Goal: Communication & Community: Answer question/provide support

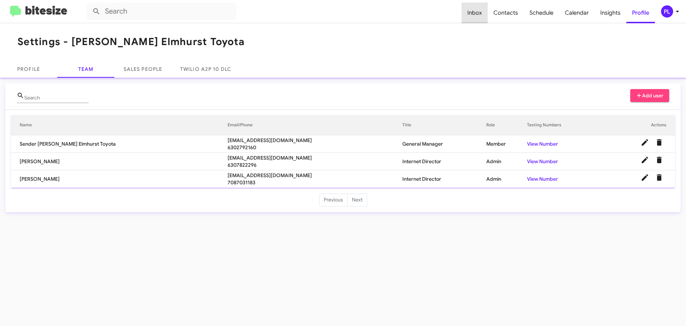
click at [482, 13] on span "Inbox" at bounding box center [475, 13] width 26 height 21
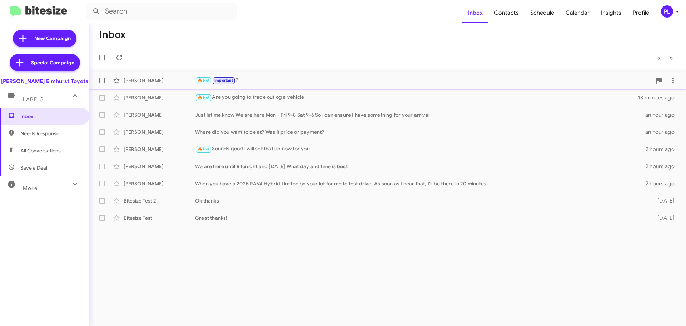
click at [252, 79] on div "🔥 Hot Important ?" at bounding box center [423, 80] width 457 height 8
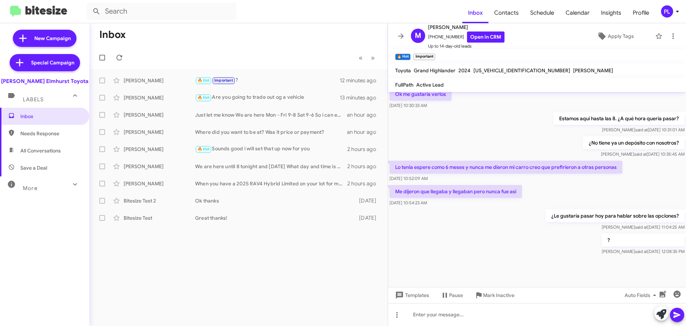
scroll to position [322, 0]
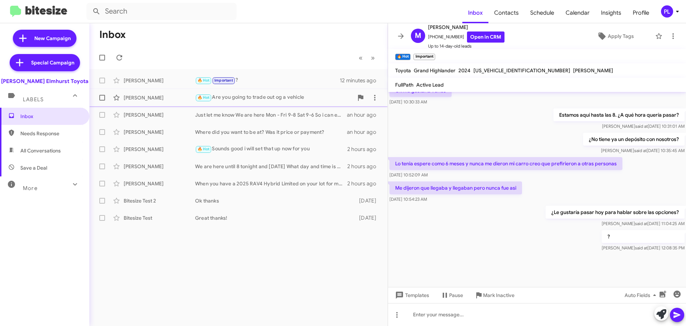
click at [246, 100] on div "🔥 Hot Are you going to trade out og a vehicle" at bounding box center [274, 97] width 158 height 8
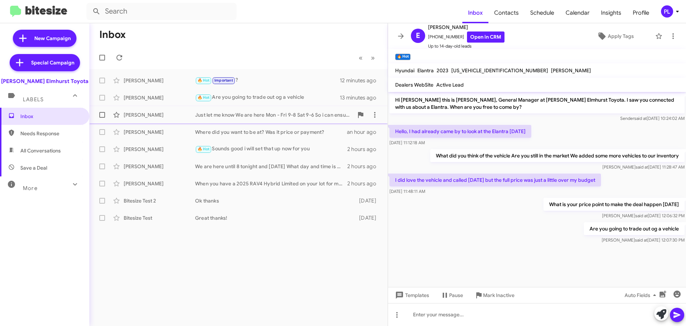
click at [199, 115] on div "Just let me know We are here Mon - Fri 9-8 Sat 9-6 So i can ensure I have somet…" at bounding box center [274, 114] width 158 height 7
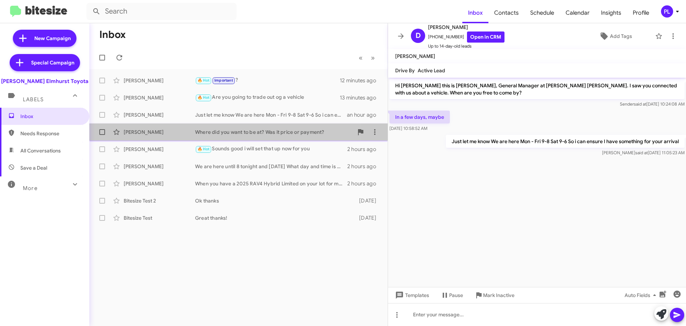
click at [265, 138] on div "Seth Patchett Where did you want to be at? Was it price or payment? an hour ago" at bounding box center [238, 132] width 287 height 14
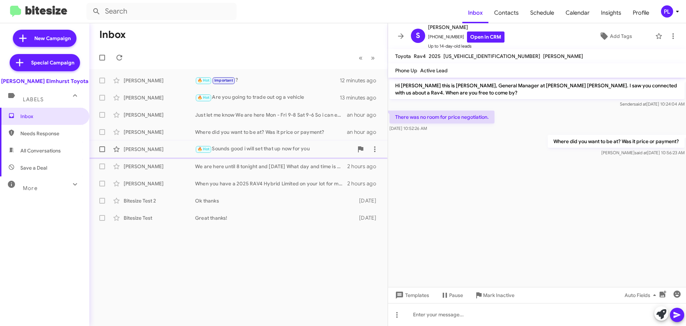
click at [258, 149] on div "🔥 Hot Sounds good i will set that up now for you" at bounding box center [274, 149] width 158 height 8
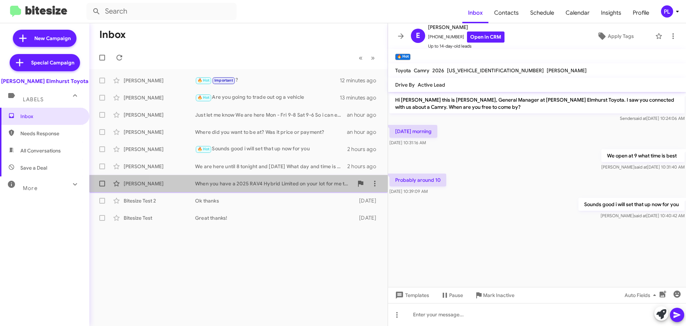
click at [223, 186] on div "When you have a 2025 RAV4 Hybrid Limited on your lot for me to test drive. As s…" at bounding box center [274, 183] width 158 height 7
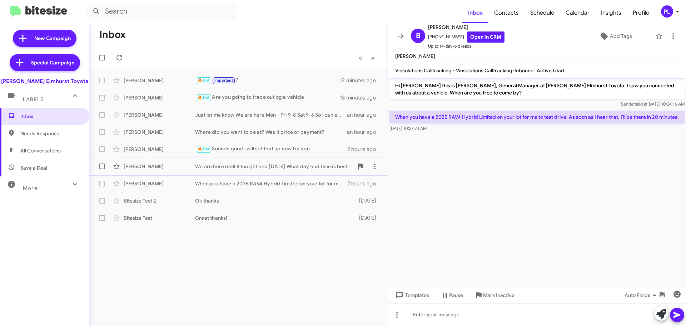
click at [238, 170] on div "Oscar Enriquez We are here until 8 tonight and tomorrow What day and time is be…" at bounding box center [238, 166] width 287 height 14
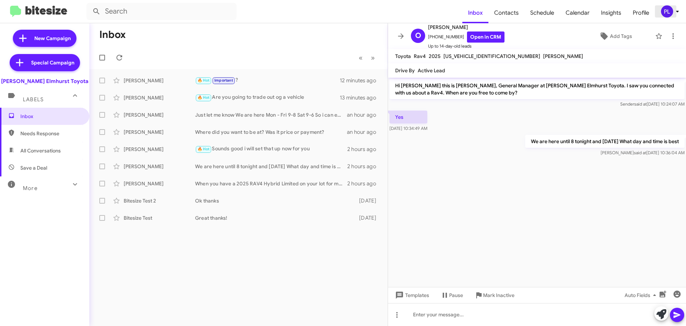
click at [678, 12] on icon at bounding box center [677, 11] width 9 height 9
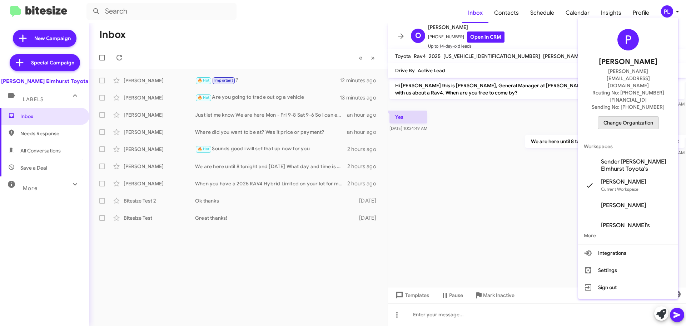
click at [629, 117] on span "Change Organization" at bounding box center [629, 123] width 50 height 12
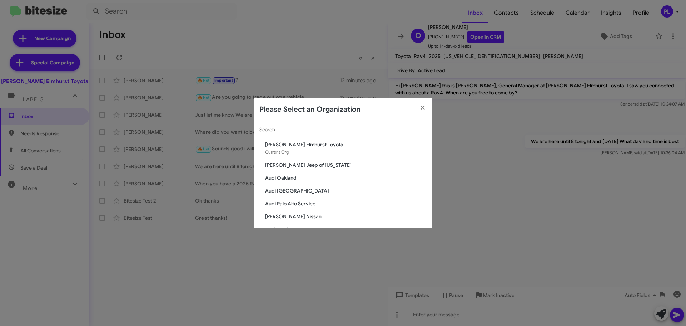
click at [355, 128] on input "Search" at bounding box center [342, 130] width 167 height 6
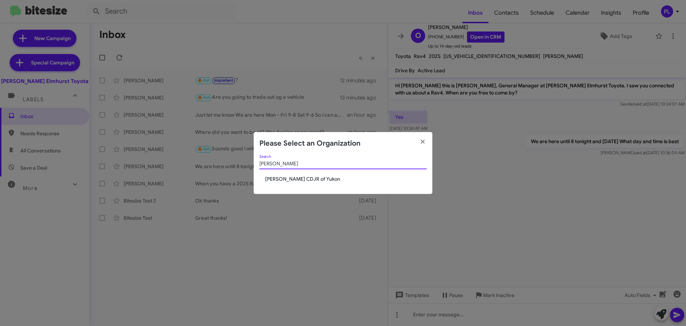
type input "cooper"
click at [317, 179] on span "[PERSON_NAME] CDJR of Yukon" at bounding box center [346, 178] width 162 height 7
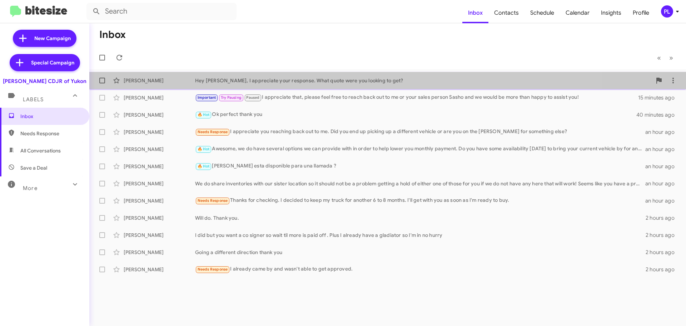
click at [281, 86] on div "[PERSON_NAME] Hey Sydney, I appreciate your response. What quote were you looki…" at bounding box center [387, 80] width 585 height 14
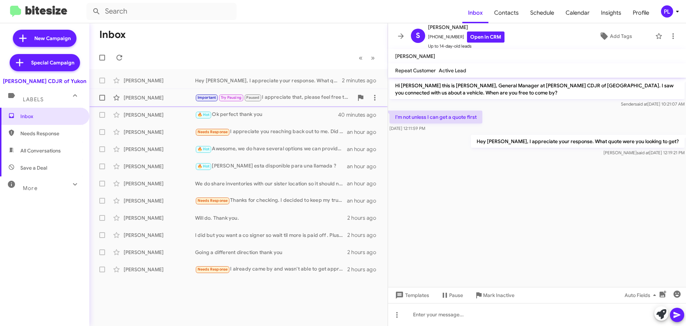
click at [306, 100] on div "Important Try Pausing Paused I appreciate that, please feel free to reach back …" at bounding box center [274, 97] width 158 height 8
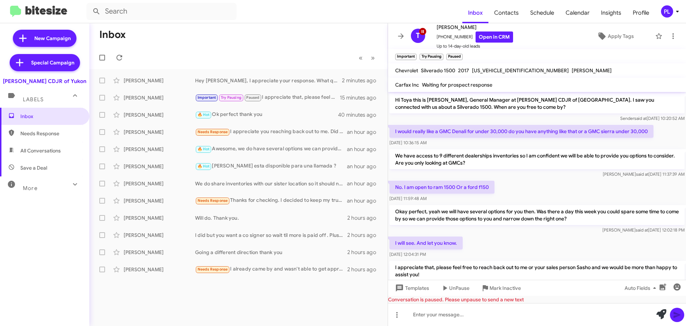
scroll to position [85, 0]
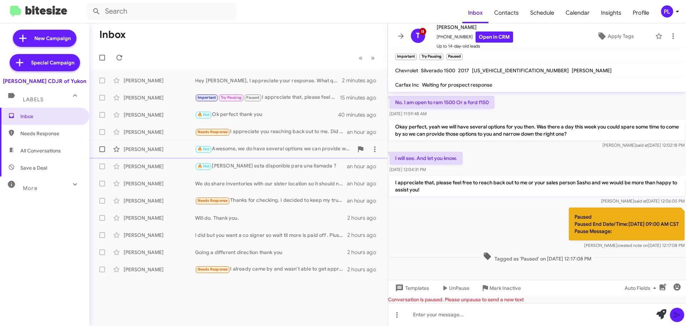
click at [268, 145] on div "🔥 Hot Awesome, we do have several options we can provide with in order to help …" at bounding box center [274, 149] width 158 height 8
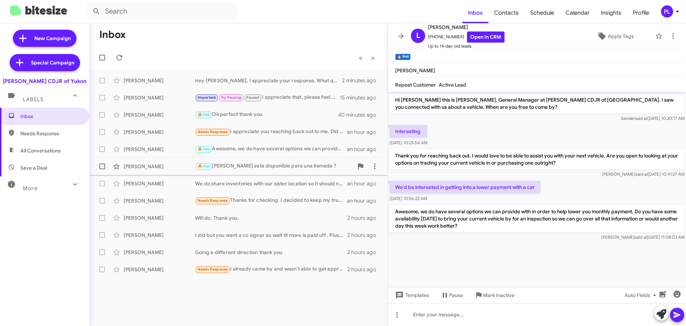
click at [260, 161] on div "Alex Rivera 🔥 Hot Hola Alex esta disponible para una llamada ? an hour ago" at bounding box center [238, 166] width 287 height 14
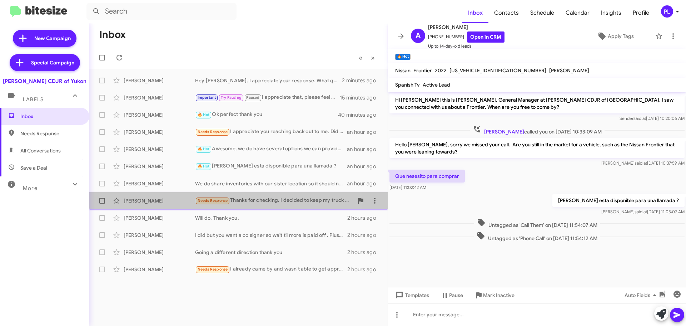
click at [268, 197] on div "Needs Response Thanks for checking. I decided to keep my truck for another 6 to…" at bounding box center [274, 200] width 158 height 8
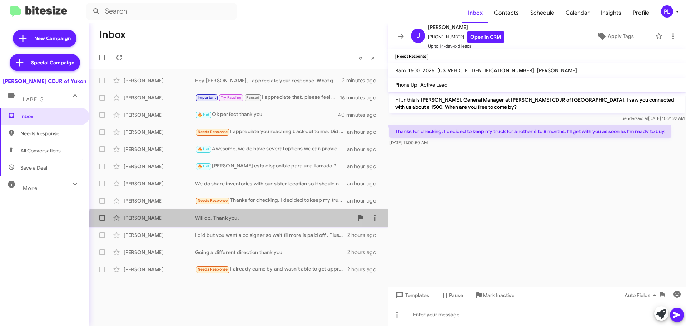
click at [257, 222] on div "Kevin Poe Will do. Thank you. 2 hours ago" at bounding box center [238, 218] width 287 height 14
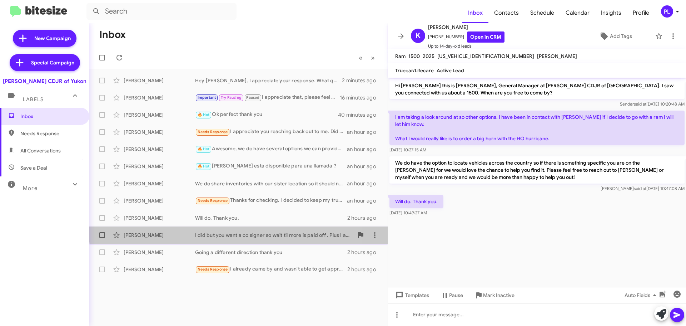
click at [256, 231] on div "Damon Richmond I did but you want a co signer so wait til more is paid off . Pl…" at bounding box center [238, 235] width 287 height 14
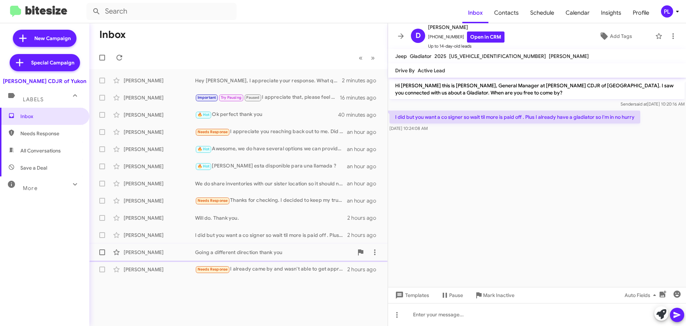
click at [244, 249] on div "Going a different direction thank you" at bounding box center [274, 251] width 158 height 7
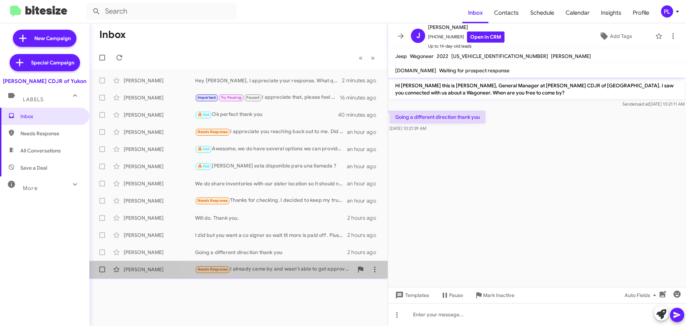
click at [259, 263] on div "James Coffman Needs Response I already came by and wasn't able to get approved.…" at bounding box center [238, 269] width 287 height 14
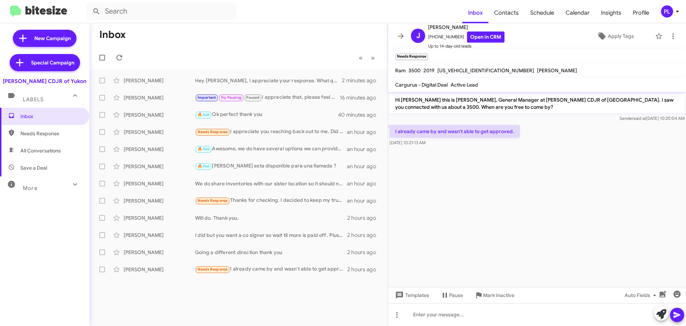
click at [43, 187] on div "More" at bounding box center [38, 184] width 64 height 13
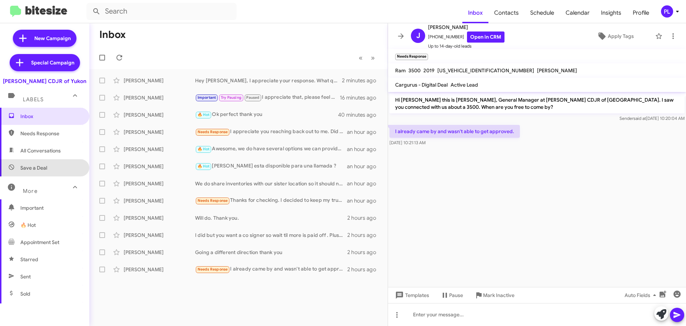
click at [44, 164] on span "Save a Deal" at bounding box center [44, 167] width 89 height 17
type input "in:not-interested"
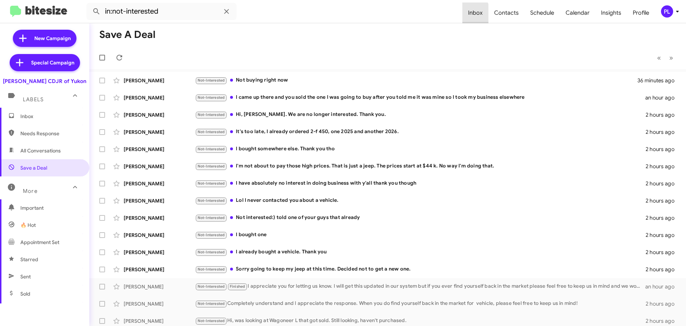
click at [471, 15] on span "Inbox" at bounding box center [475, 13] width 26 height 21
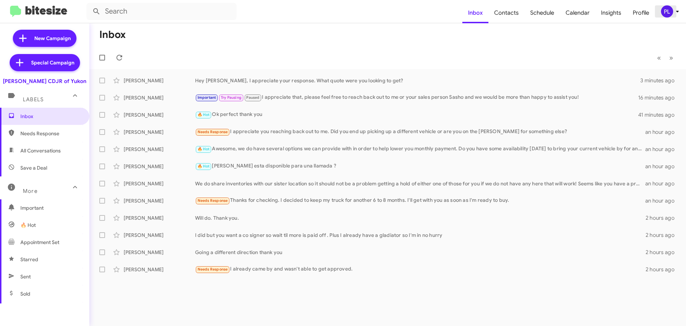
click at [677, 9] on icon at bounding box center [677, 11] width 9 height 9
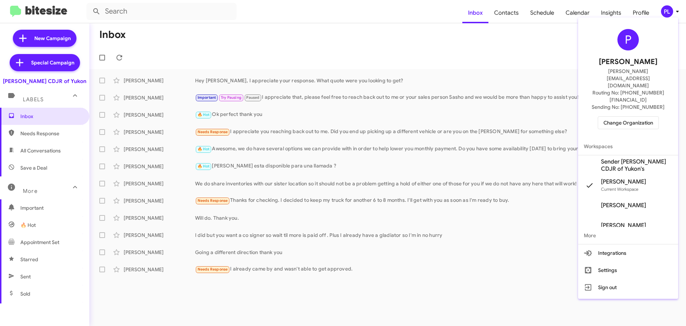
click at [640, 117] on span "Change Organization" at bounding box center [629, 123] width 50 height 12
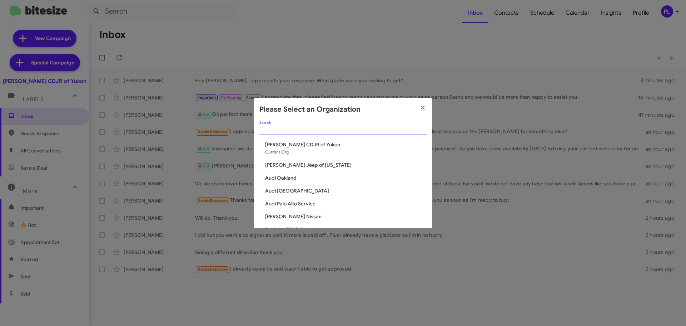
click at [322, 130] on input "Search" at bounding box center [342, 130] width 167 height 6
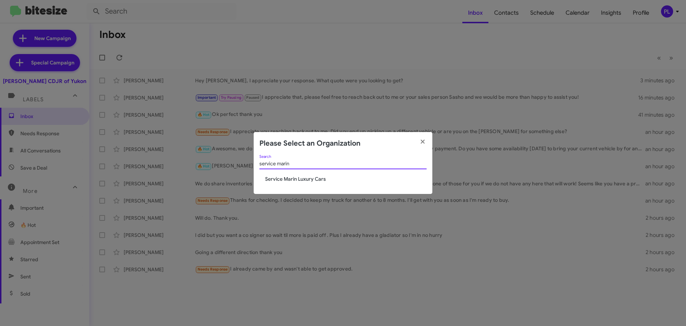
type input "service marin"
click at [312, 182] on span "Service Marin Luxury Cars" at bounding box center [346, 178] width 162 height 7
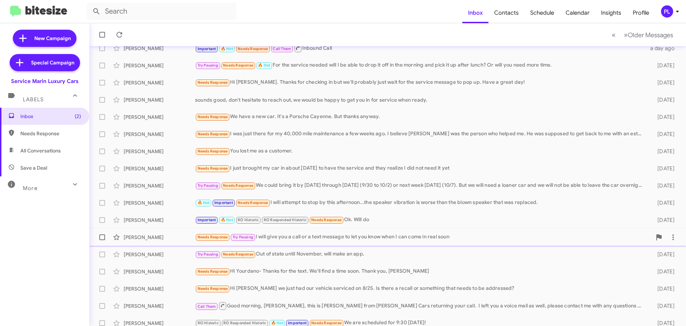
scroll to position [89, 0]
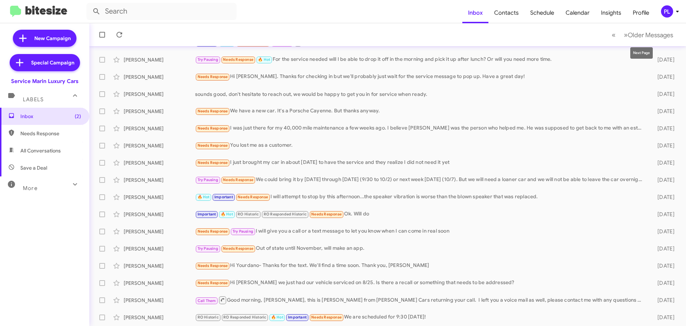
click at [639, 42] on mat-tooltip-component "Next Page" at bounding box center [641, 52] width 33 height 21
click at [641, 33] on span "Older Messages" at bounding box center [650, 35] width 45 height 8
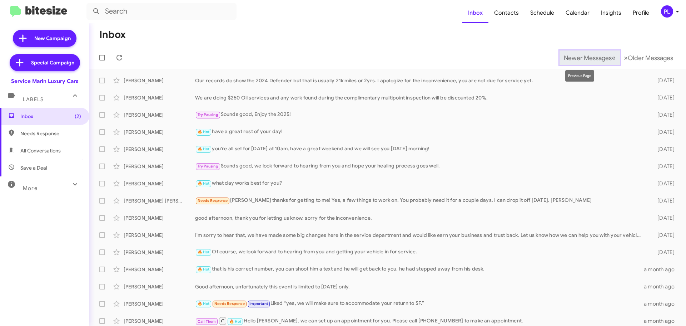
click at [573, 61] on span "Newer Messages" at bounding box center [588, 58] width 48 height 8
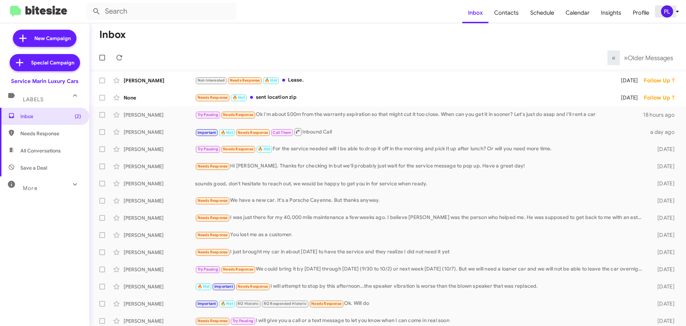
click at [677, 11] on icon at bounding box center [677, 12] width 3 height 2
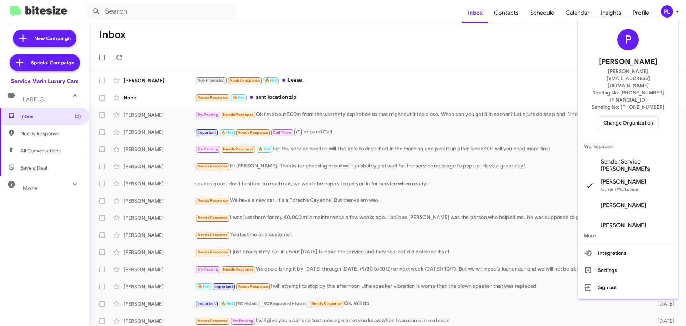
drag, startPoint x: 641, startPoint y: 98, endPoint x: 640, endPoint y: 94, distance: 4.7
click at [640, 94] on div "P Peggy Lervold peggy@bitesize.co Routing No: +1 (415) 496-2132 Sending No: +1 …" at bounding box center [628, 78] width 100 height 117
click at [639, 117] on span "Change Organization" at bounding box center [629, 123] width 50 height 12
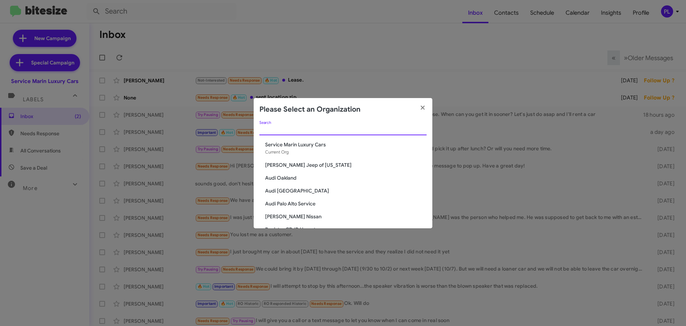
click at [343, 129] on input "Search" at bounding box center [342, 130] width 167 height 6
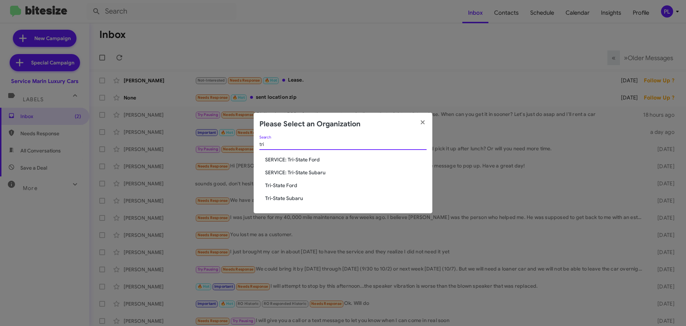
type input "tri"
click at [273, 187] on span "Tri-State Ford" at bounding box center [346, 185] width 162 height 7
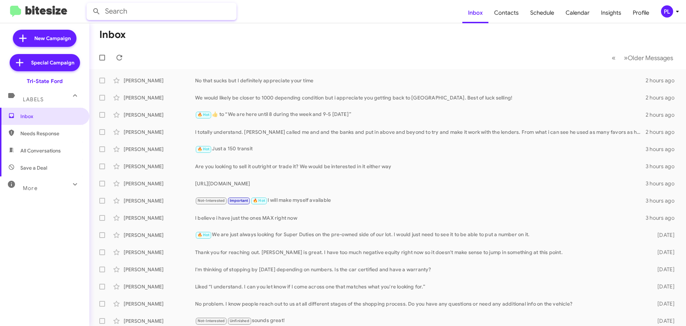
click at [123, 15] on input "text" at bounding box center [161, 11] width 150 height 17
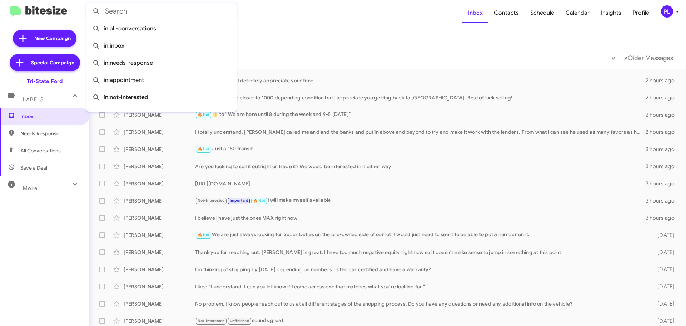
paste input "7174754920"
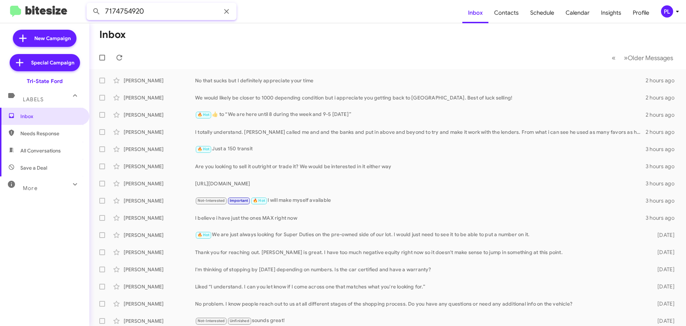
click at [89, 4] on button at bounding box center [96, 11] width 14 height 14
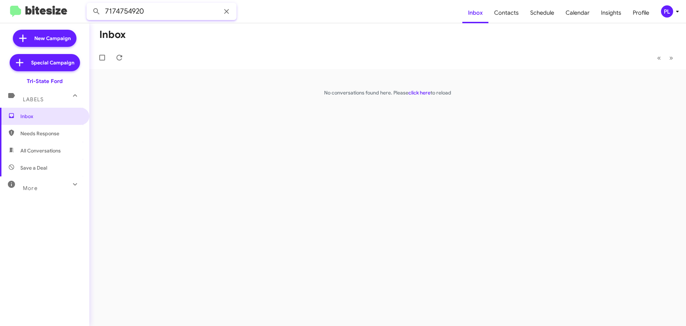
drag, startPoint x: 148, startPoint y: 11, endPoint x: 64, endPoint y: 6, distance: 84.1
click at [64, 6] on mat-toolbar "7174754920 Inbox Contacts Schedule Calendar Insights Profile PL" at bounding box center [343, 11] width 686 height 23
paste input "Reever"
type input "Reever"
click at [89, 4] on button at bounding box center [96, 11] width 14 height 14
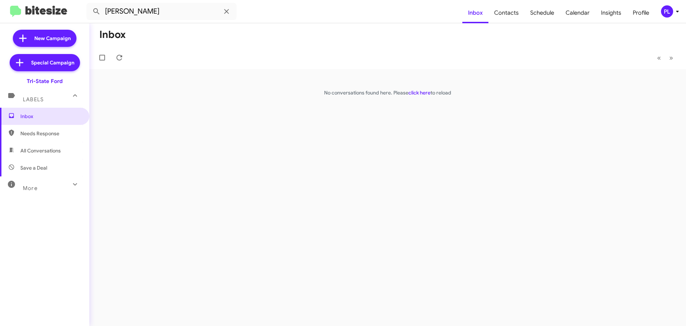
click at [675, 14] on icon at bounding box center [677, 11] width 9 height 9
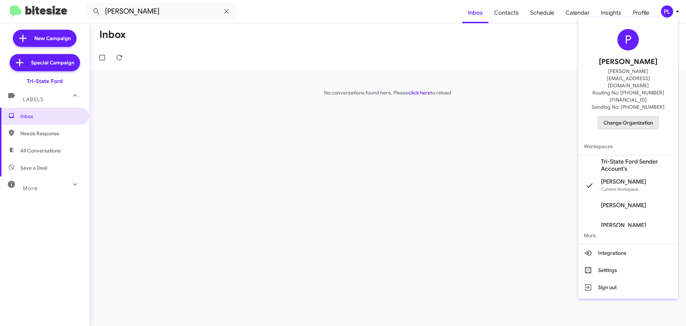
click at [644, 117] on span "Change Organization" at bounding box center [629, 123] width 50 height 12
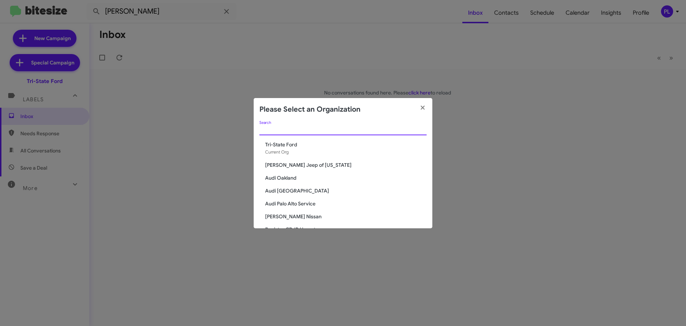
click at [273, 129] on input "Search" at bounding box center [342, 130] width 167 height 6
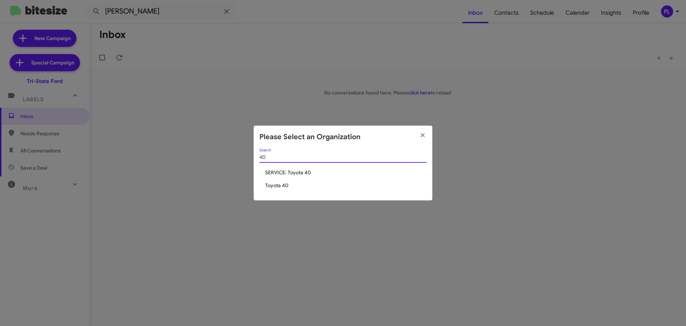
type input "40"
click at [279, 183] on span "Toyota 40" at bounding box center [346, 185] width 162 height 7
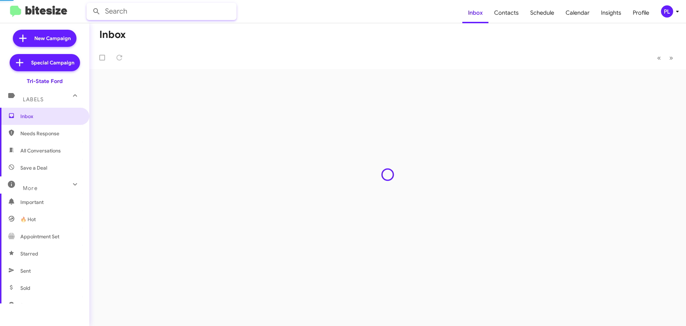
click at [133, 10] on input "text" at bounding box center [161, 11] width 150 height 17
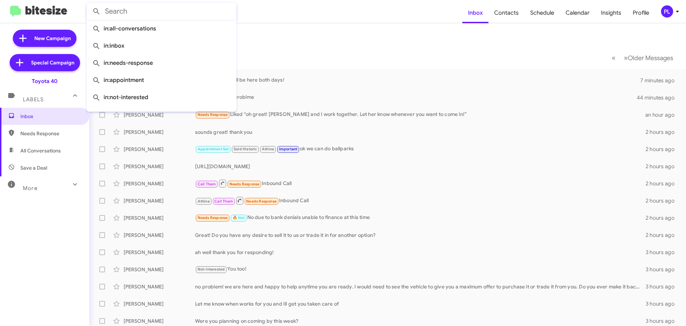
paste input "[PERSON_NAME]"
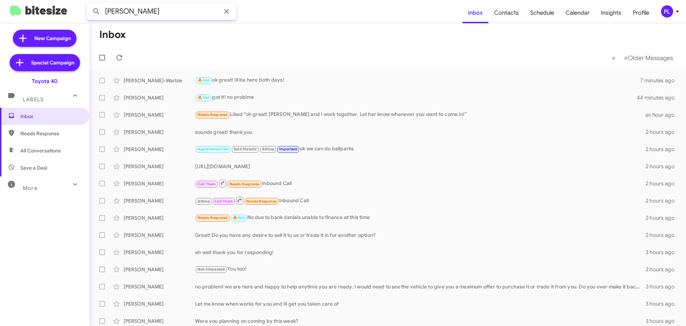
type input "[PERSON_NAME]"
click at [89, 4] on button at bounding box center [96, 11] width 14 height 14
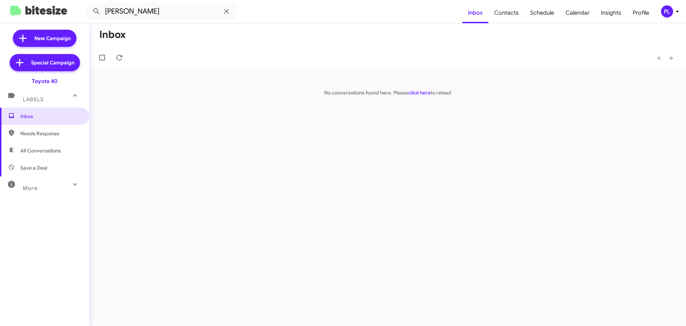
click at [673, 9] on div "PL" at bounding box center [667, 11] width 12 height 12
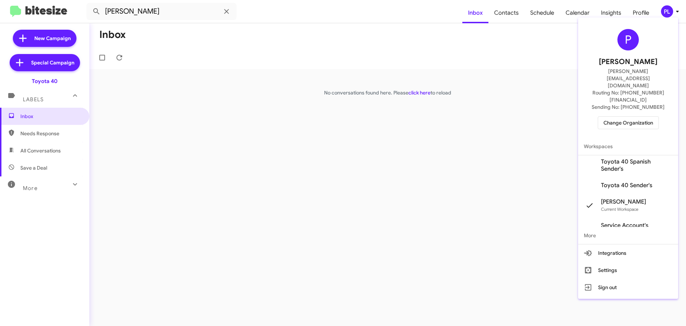
click at [618, 117] on span "Change Organization" at bounding box center [629, 123] width 50 height 12
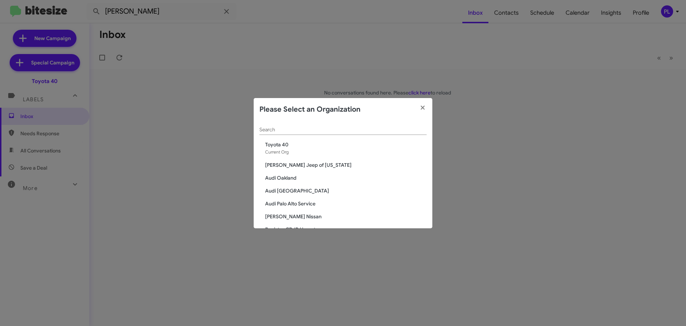
click at [298, 132] on input "Search" at bounding box center [342, 130] width 167 height 6
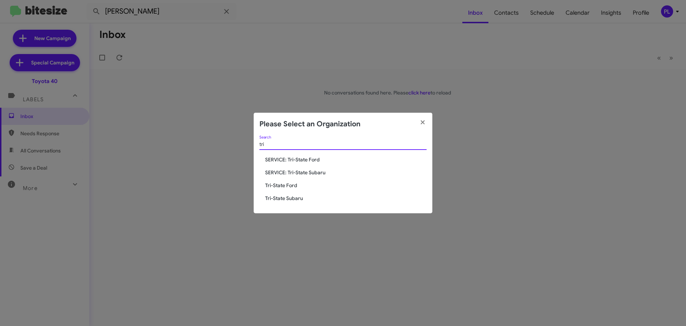
type input "tri"
click at [296, 187] on span "Tri-State Ford" at bounding box center [346, 185] width 162 height 7
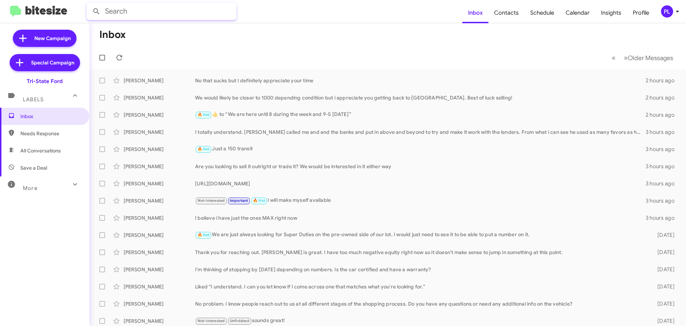
click at [142, 12] on input "text" at bounding box center [161, 11] width 150 height 17
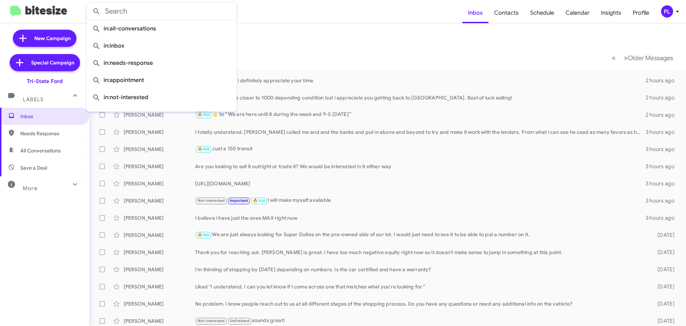
paste input "7174754920"
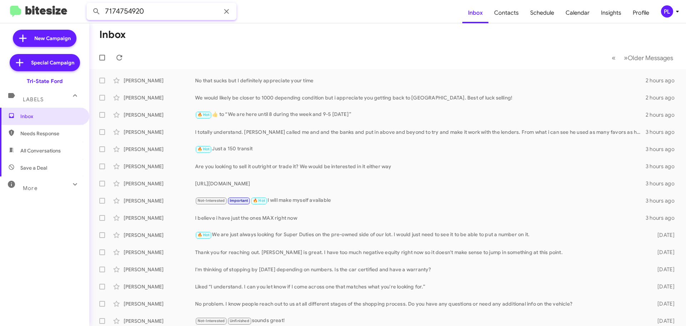
click at [89, 4] on button at bounding box center [96, 11] width 14 height 14
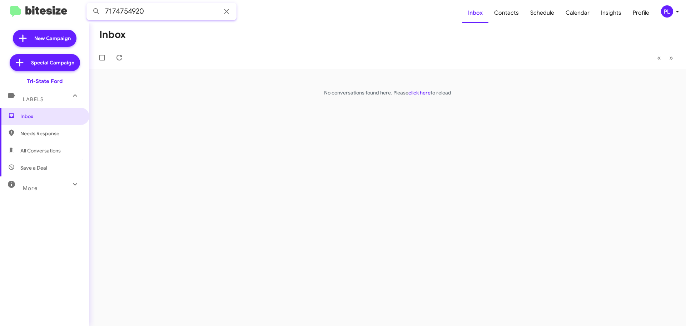
drag, startPoint x: 153, startPoint y: 13, endPoint x: 74, endPoint y: 11, distance: 79.0
click at [74, 11] on mat-toolbar "7174754920 Inbox Contacts Schedule Calendar Insights Profile PL" at bounding box center [343, 11] width 686 height 23
click at [89, 4] on button at bounding box center [96, 11] width 14 height 14
drag, startPoint x: 133, startPoint y: 13, endPoint x: 70, endPoint y: 8, distance: 63.1
click at [70, 8] on mat-toolbar "reever Inbox Contacts Schedule Calendar Insights Profile PL" at bounding box center [343, 11] width 686 height 23
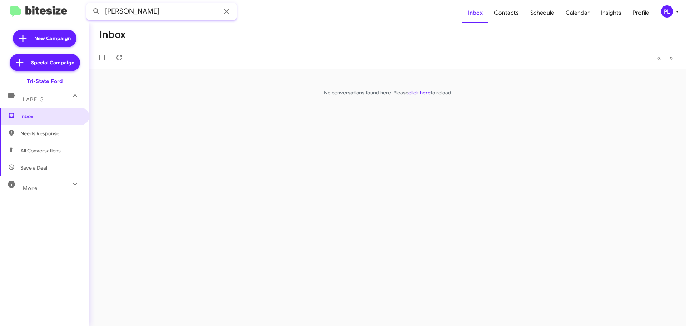
click at [89, 4] on button at bounding box center [96, 11] width 14 height 14
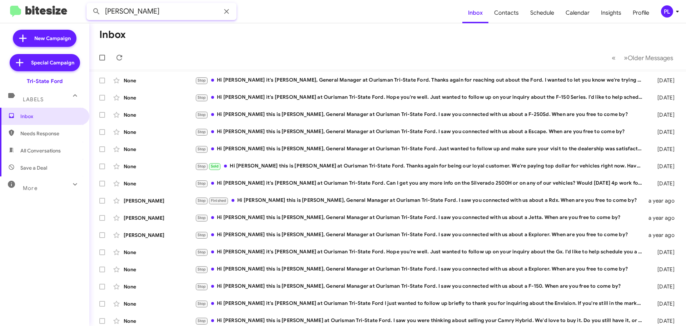
drag, startPoint x: 168, startPoint y: 13, endPoint x: 38, endPoint y: 7, distance: 130.2
click at [41, 5] on mat-toolbar "derek Inbox Contacts Schedule Calendar Insights Profile PL" at bounding box center [343, 11] width 686 height 23
paste input "717-758-8143"
click at [118, 12] on input "717-758-8143" at bounding box center [161, 11] width 150 height 17
type input "7177588143"
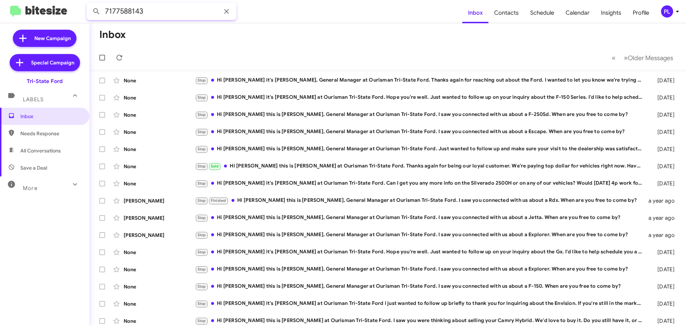
click at [89, 4] on button at bounding box center [96, 11] width 14 height 14
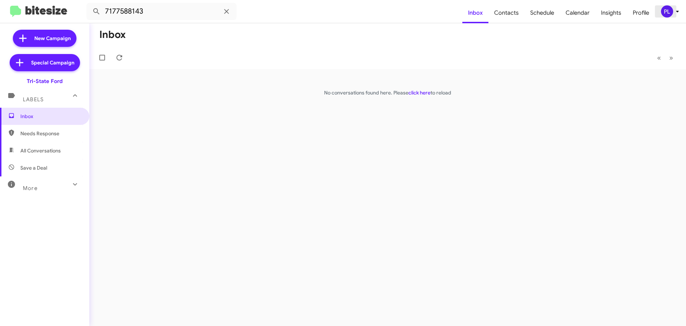
click at [672, 13] on div "PL" at bounding box center [667, 11] width 12 height 12
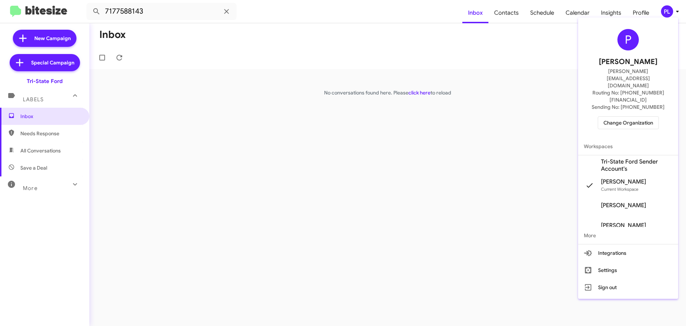
click at [625, 117] on span "Change Organization" at bounding box center [629, 123] width 50 height 12
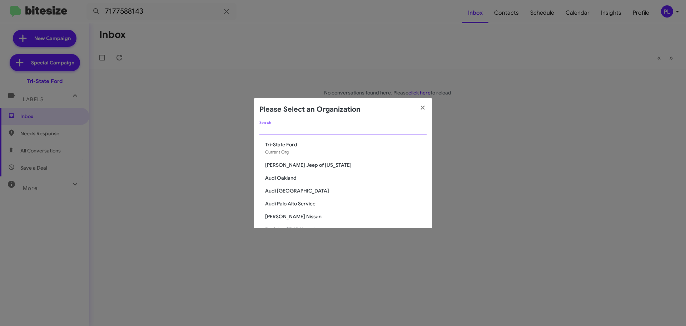
click at [319, 127] on input "Search" at bounding box center [342, 130] width 167 height 6
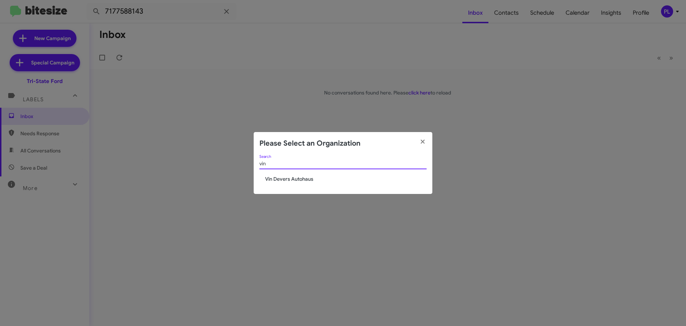
type input "vin"
click at [294, 180] on span "Vin Devers Autohaus" at bounding box center [346, 178] width 162 height 7
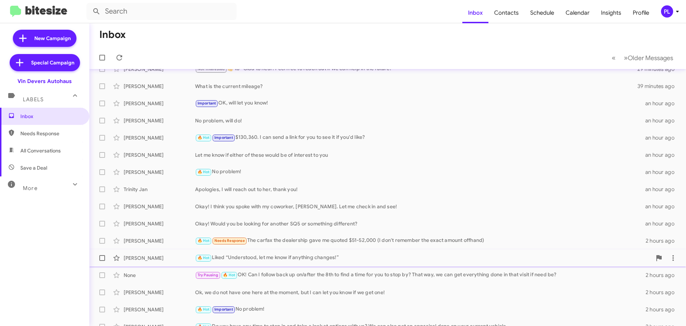
scroll to position [89, 0]
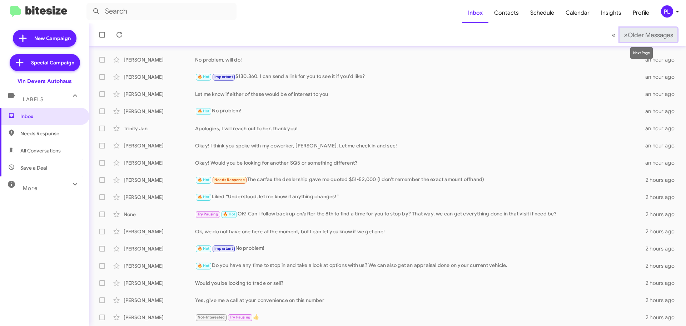
click at [638, 36] on span "Older Messages" at bounding box center [650, 35] width 45 height 8
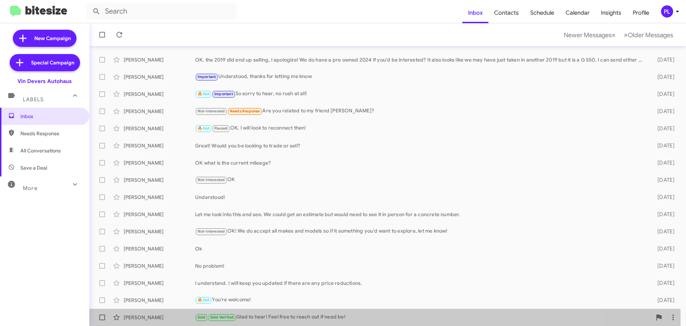
click at [279, 318] on div "Sold Sold Verified Glad to hear! Feel free to reach out if need be!" at bounding box center [423, 317] width 457 height 8
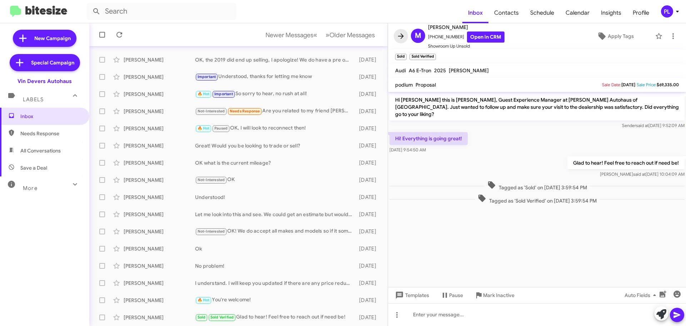
click at [401, 35] on icon at bounding box center [401, 36] width 9 height 9
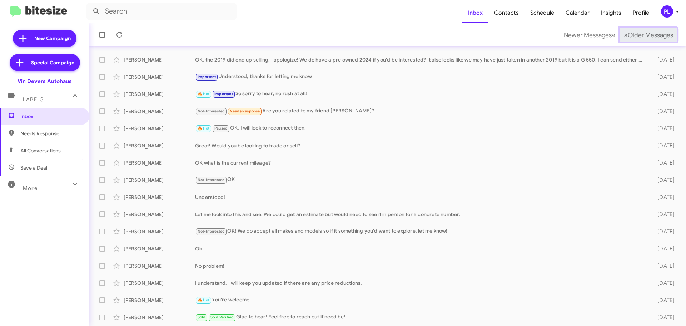
click at [655, 35] on span "Older Messages" at bounding box center [650, 35] width 45 height 8
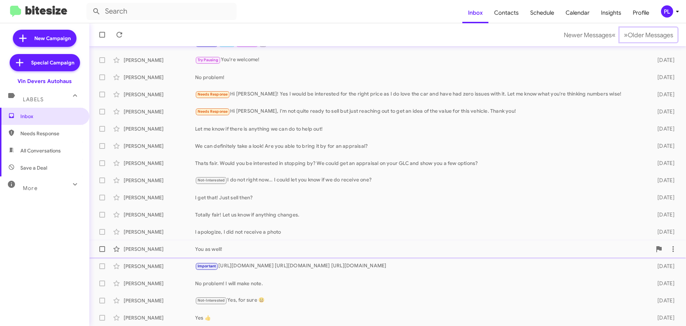
scroll to position [89, 0]
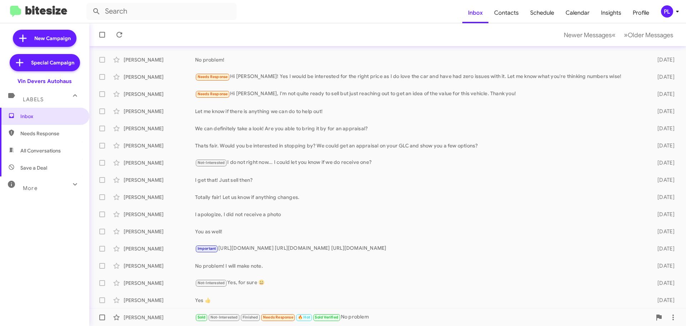
click at [363, 311] on div "[PERSON_NAME] Sold Not-Interested Finished Needs Response 🔥 Hot Sold Verified N…" at bounding box center [387, 317] width 585 height 14
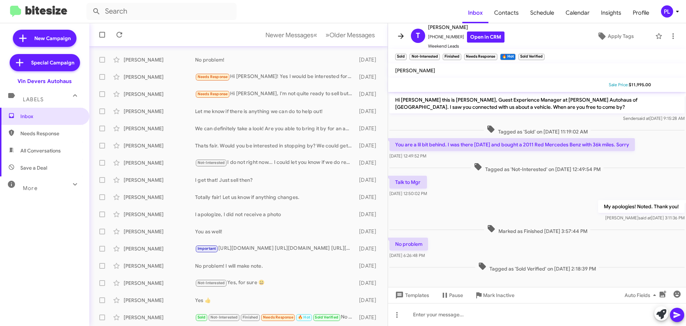
click at [404, 38] on icon at bounding box center [401, 36] width 9 height 9
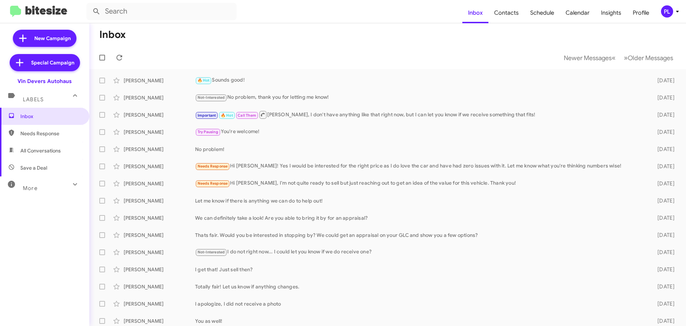
click at [71, 187] on icon at bounding box center [75, 184] width 9 height 9
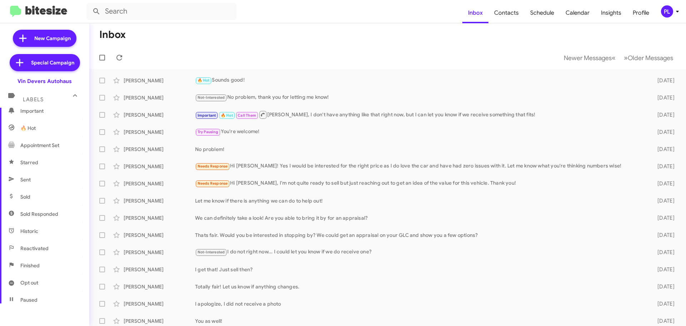
scroll to position [107, 0]
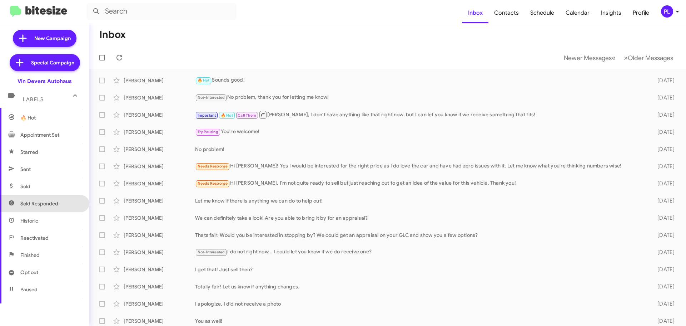
click at [47, 203] on span "Sold Responded" at bounding box center [39, 203] width 38 height 7
type input "in:sold-verified"
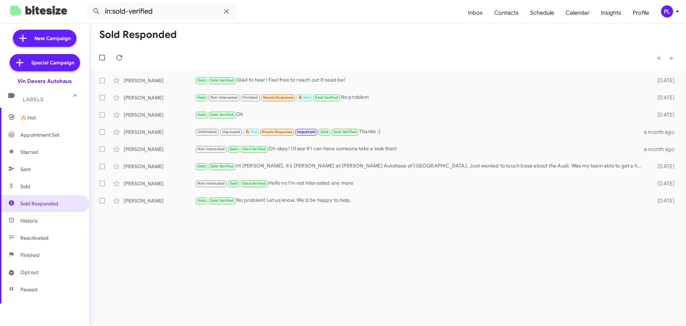
click at [677, 11] on icon at bounding box center [677, 12] width 3 height 2
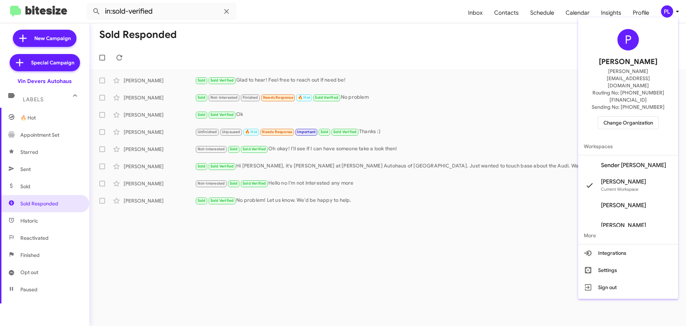
click at [628, 117] on span "Change Organization" at bounding box center [629, 123] width 50 height 12
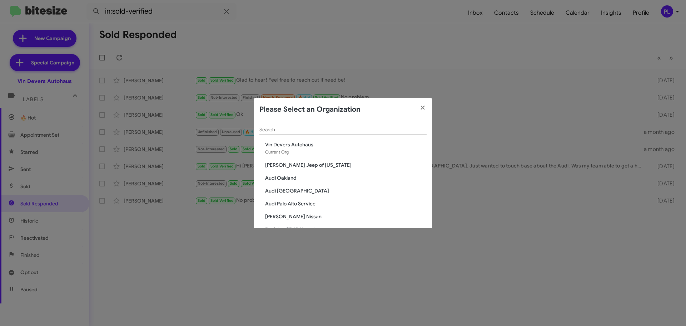
click at [298, 127] on input "Search" at bounding box center [342, 130] width 167 height 6
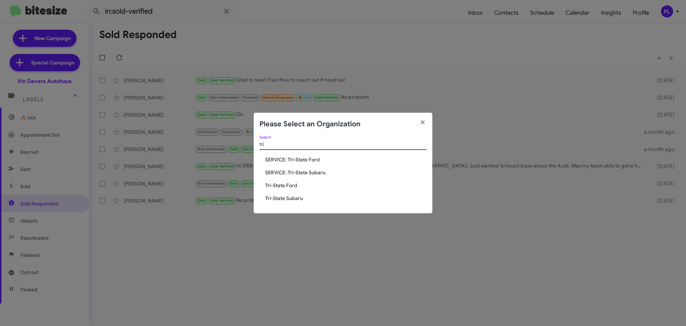
type input "tri"
click at [288, 184] on span "Tri-State Ford" at bounding box center [346, 185] width 162 height 7
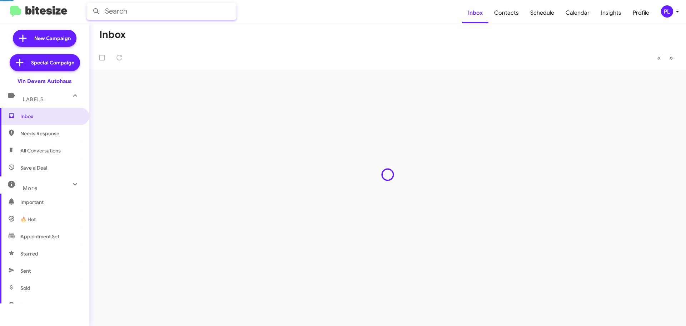
click at [126, 10] on input "text" at bounding box center [161, 11] width 150 height 17
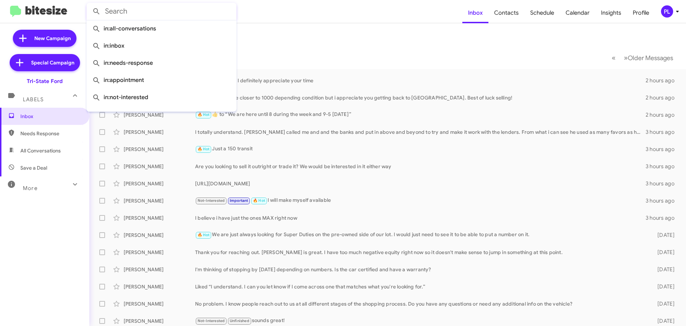
paste input "[PERSON_NAME]"
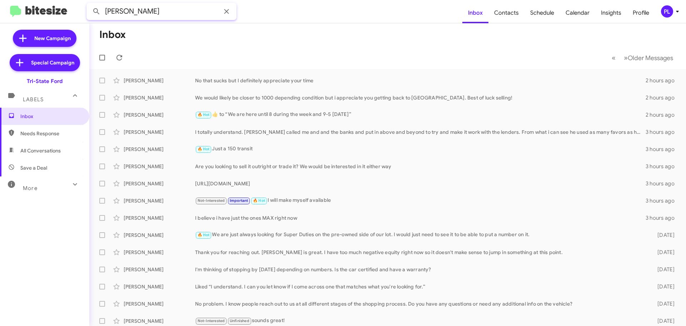
type input "[PERSON_NAME]"
click at [89, 4] on button at bounding box center [96, 11] width 14 height 14
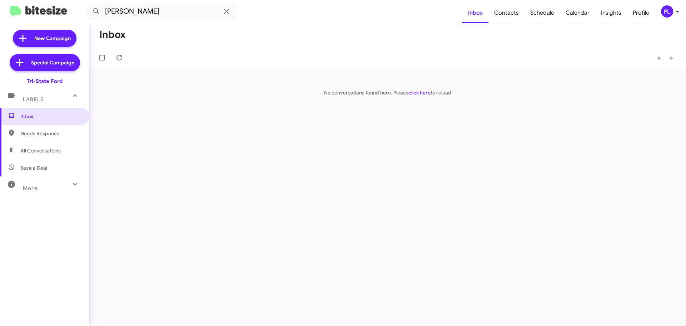
click at [35, 190] on span "More" at bounding box center [30, 188] width 15 height 6
click at [41, 118] on span "Inbox" at bounding box center [50, 116] width 61 height 7
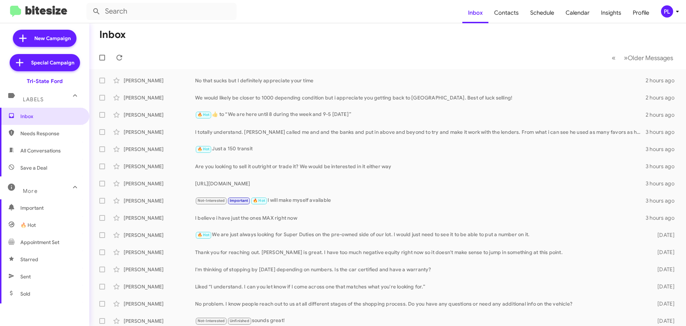
click at [676, 11] on icon at bounding box center [677, 11] width 9 height 9
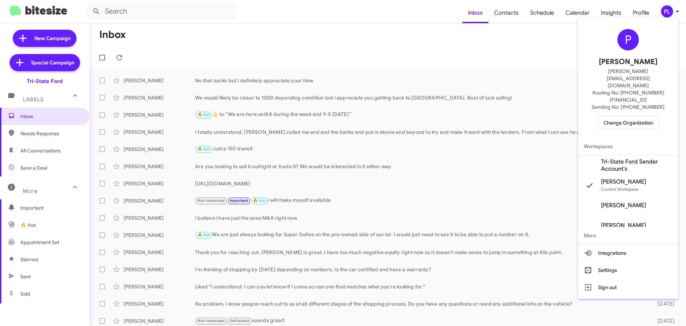
click at [629, 158] on span "Tri-State Ford Sender Account's" at bounding box center [636, 165] width 71 height 14
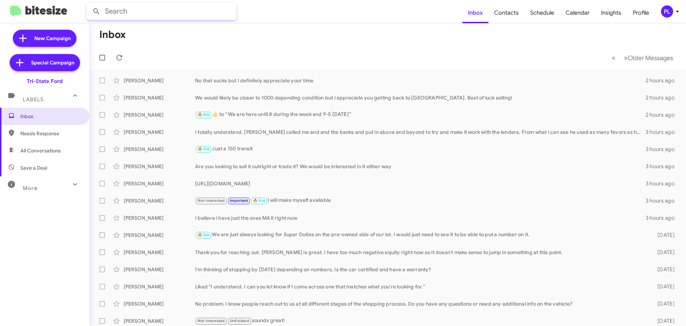
click at [162, 10] on input "text" at bounding box center [161, 11] width 150 height 17
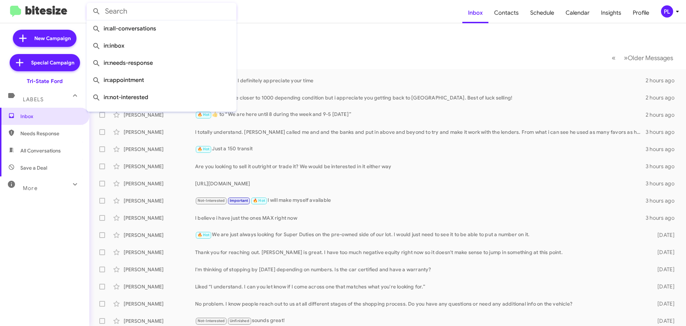
paste input "7174754920"
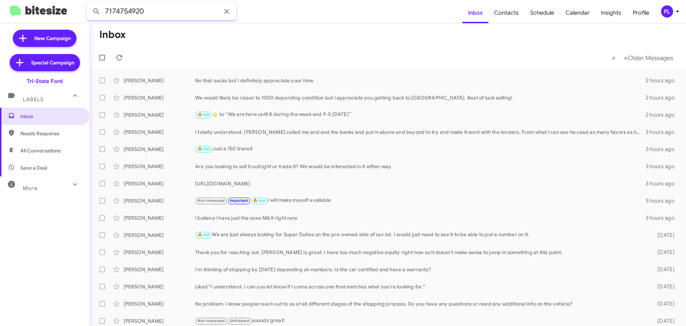
type input "7174754920"
click at [89, 4] on button at bounding box center [96, 11] width 14 height 14
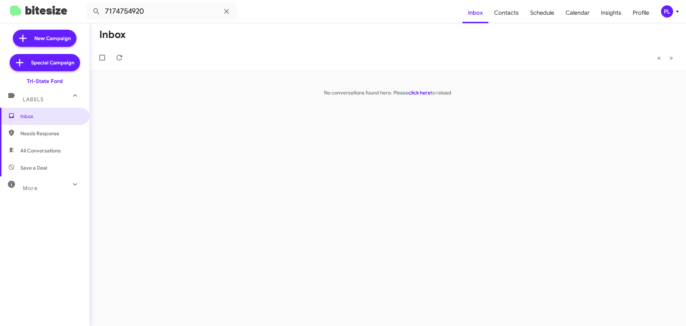
click at [424, 91] on link "click here" at bounding box center [420, 92] width 22 height 6
click at [679, 15] on icon at bounding box center [677, 11] width 9 height 9
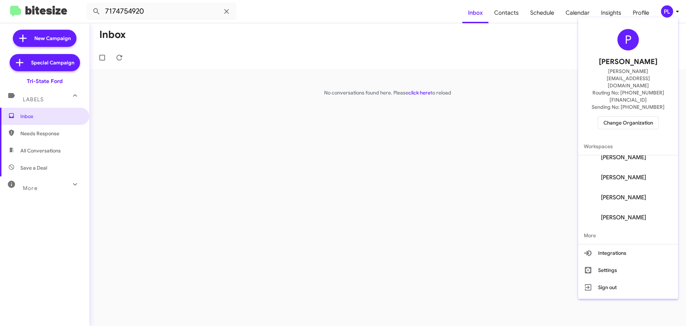
scroll to position [49, 0]
click at [360, 155] on div at bounding box center [343, 163] width 686 height 326
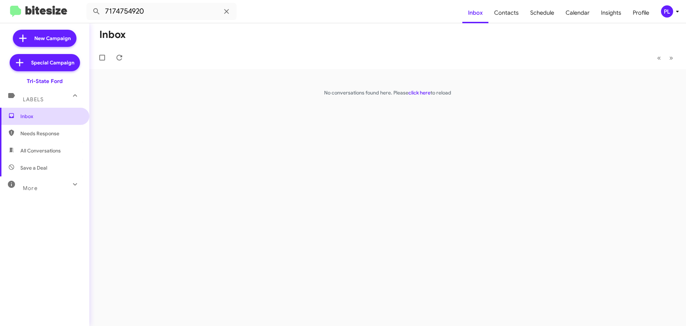
click at [29, 114] on span "Inbox" at bounding box center [50, 116] width 61 height 7
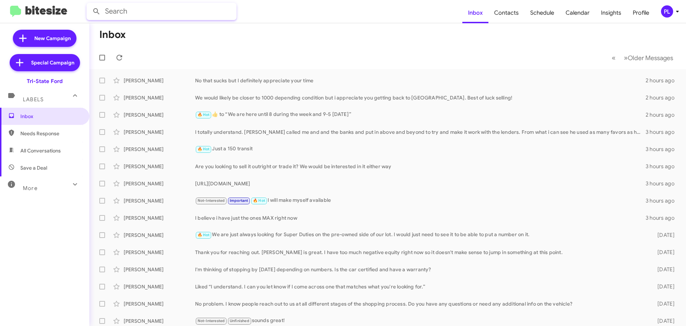
click at [139, 10] on input "text" at bounding box center [161, 11] width 150 height 17
type input "derek"
click at [89, 4] on button at bounding box center [96, 11] width 14 height 14
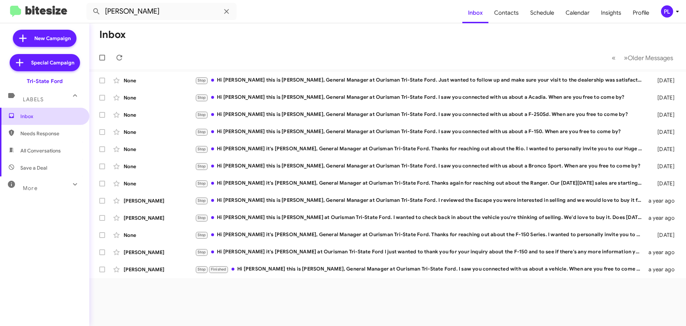
click at [24, 117] on span "Inbox" at bounding box center [50, 116] width 61 height 7
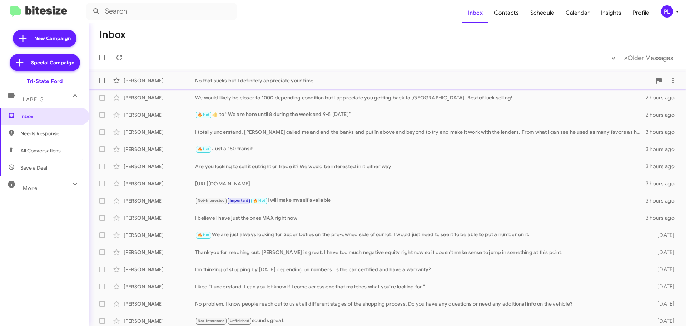
click at [251, 81] on div "No that sucks but I definitely appreciate your time" at bounding box center [423, 80] width 457 height 7
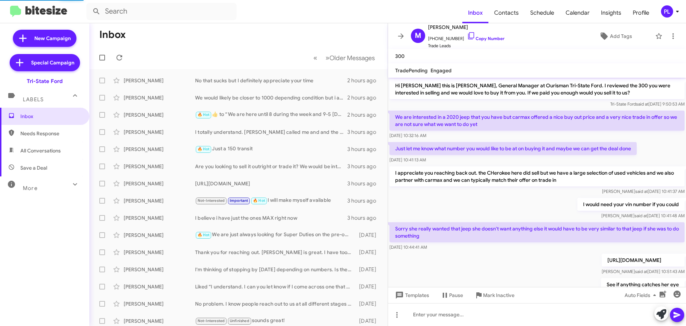
scroll to position [54, 0]
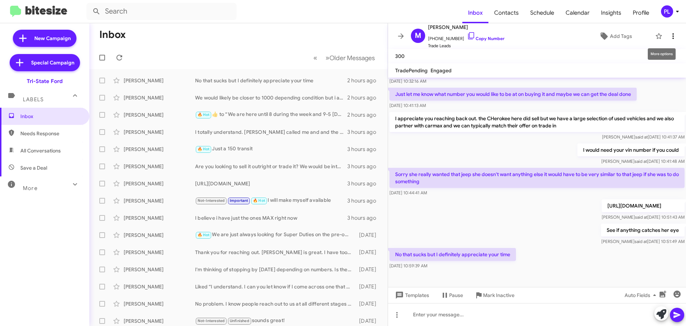
click at [669, 37] on icon at bounding box center [673, 36] width 9 height 9
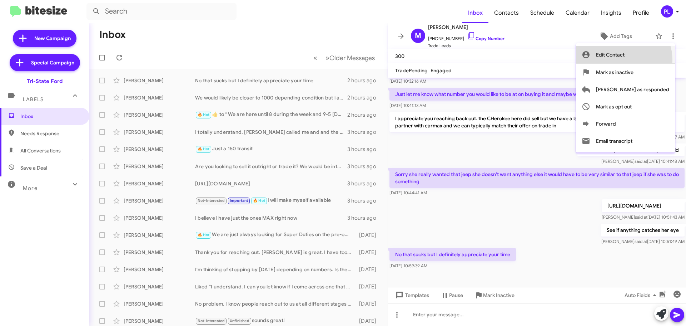
click at [625, 60] on span "Edit Contact" at bounding box center [610, 54] width 29 height 17
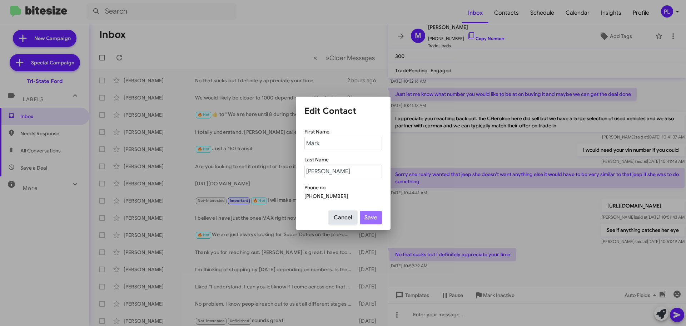
click at [346, 213] on button "Cancel" at bounding box center [343, 218] width 28 height 14
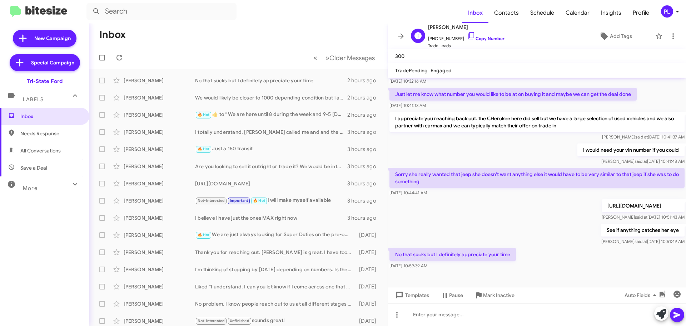
click at [449, 39] on span "+14109202065 Copy Number" at bounding box center [466, 36] width 76 height 11
click at [671, 33] on icon at bounding box center [673, 36] width 9 height 9
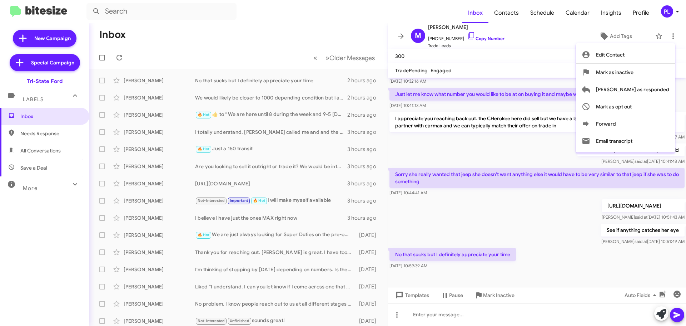
click at [677, 13] on div at bounding box center [343, 163] width 686 height 326
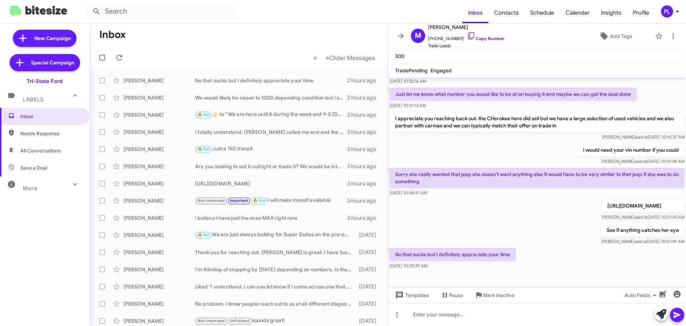
click at [677, 13] on icon at bounding box center [677, 11] width 9 height 9
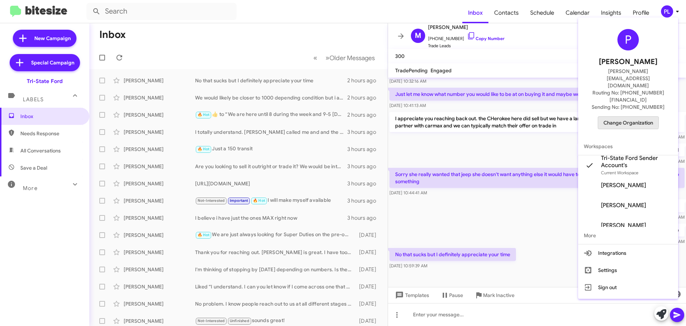
click at [624, 117] on span "Change Organization" at bounding box center [629, 123] width 50 height 12
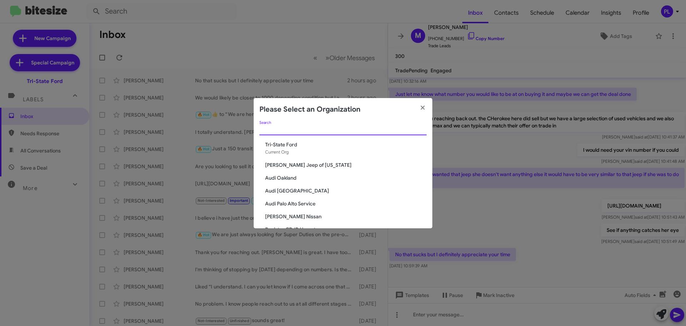
click at [323, 129] on input "Search" at bounding box center [342, 130] width 167 height 6
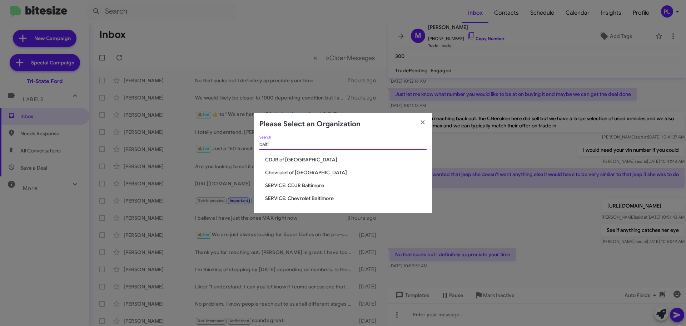
type input "balti"
click at [303, 169] on span "Chevrolet of Baltimore" at bounding box center [346, 172] width 162 height 7
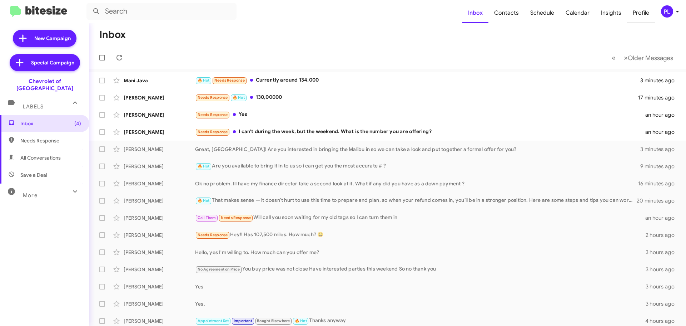
click at [644, 11] on span "Profile" at bounding box center [641, 13] width 28 height 21
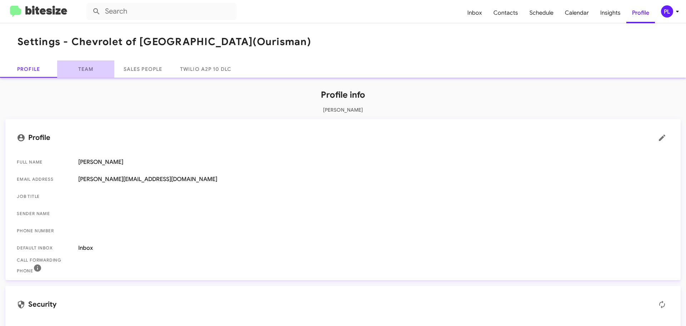
click at [94, 71] on link "Team" at bounding box center [85, 68] width 57 height 17
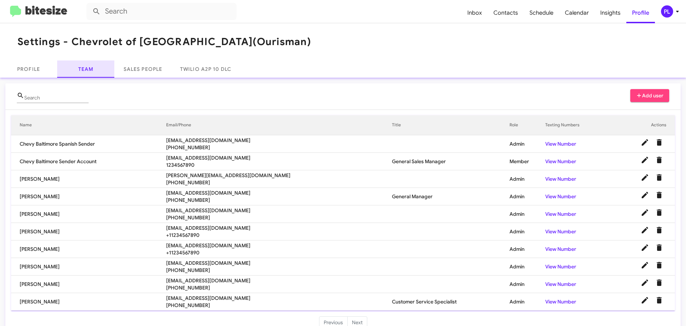
scroll to position [15, 0]
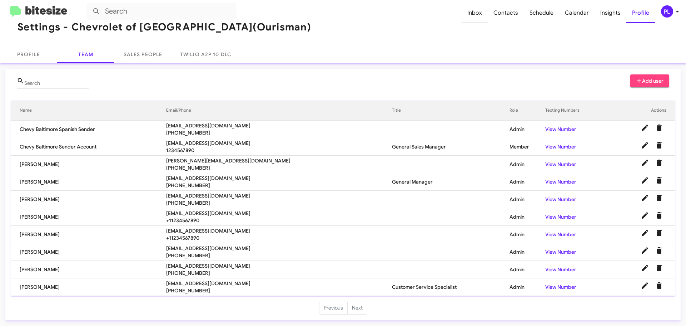
click at [480, 11] on span "Inbox" at bounding box center [475, 13] width 26 height 21
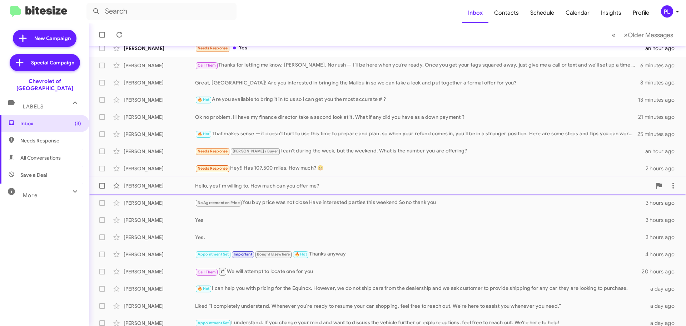
scroll to position [71, 0]
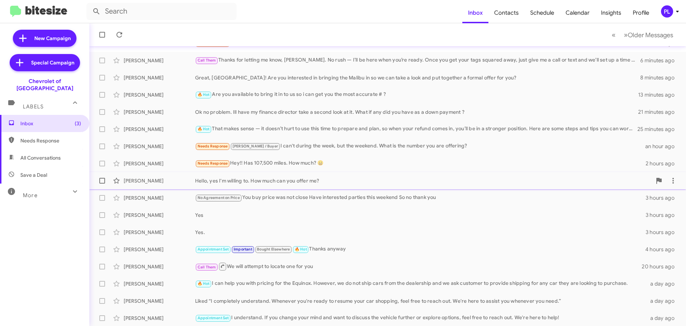
click at [261, 177] on div "Sandra Henson Hello, yes I'm willing to. How much can you offer me? 3 hours ago" at bounding box center [387, 180] width 585 height 14
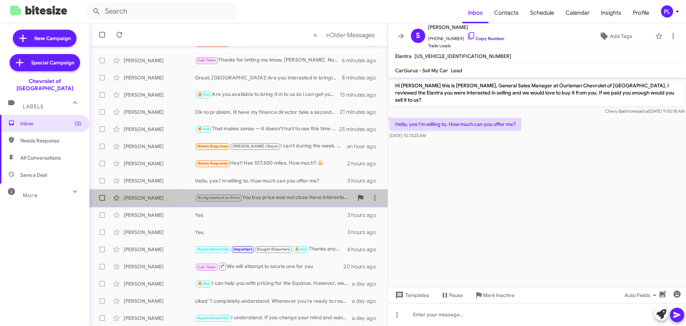
click at [284, 197] on div "No Agreement on Price You buy price was not close Have interested parties this …" at bounding box center [274, 197] width 158 height 8
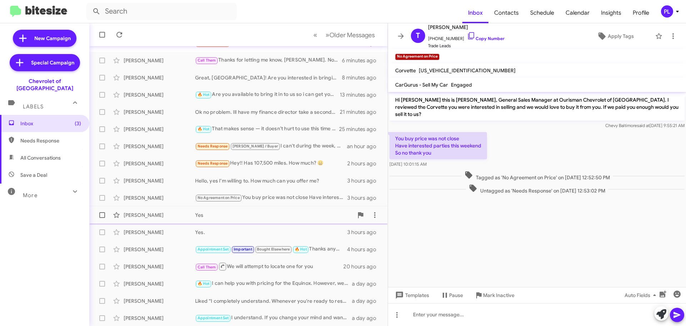
click at [189, 215] on div "Omar Ramirez" at bounding box center [159, 214] width 71 height 7
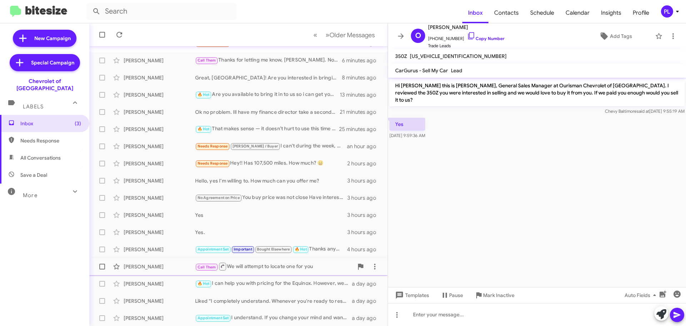
click at [254, 269] on div "Call Them We will attempt to locate one for you" at bounding box center [274, 266] width 158 height 9
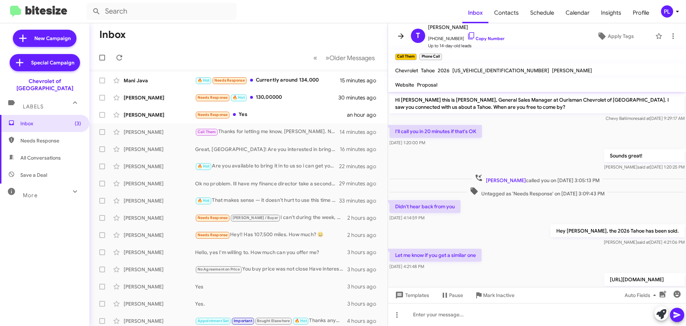
click at [401, 36] on icon at bounding box center [401, 35] width 6 height 5
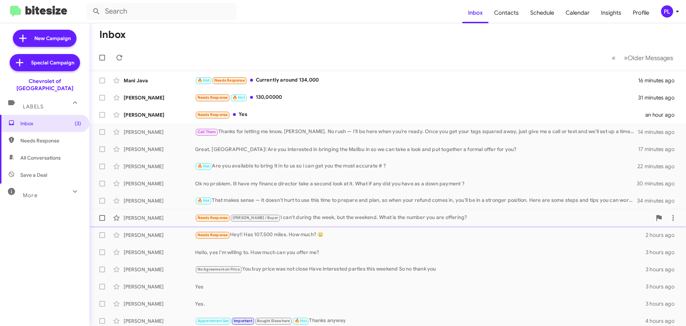
click at [298, 216] on div "Needs Response J.C. / Buyer I can't during the week, but the weekend. What is t…" at bounding box center [423, 217] width 457 height 8
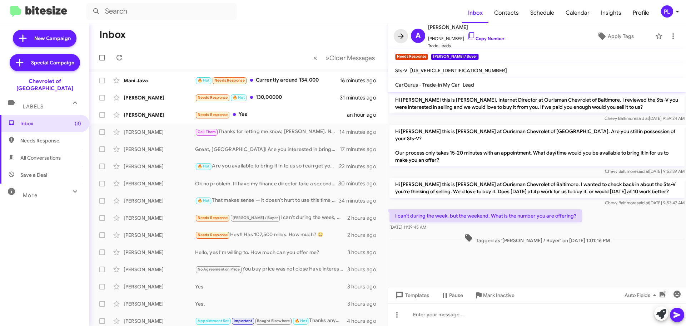
click at [405, 37] on icon at bounding box center [401, 36] width 9 height 9
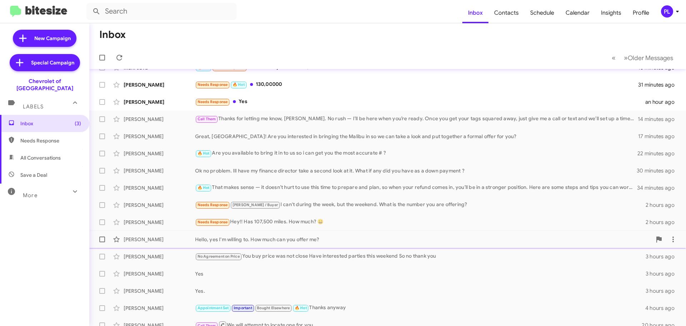
scroll to position [36, 0]
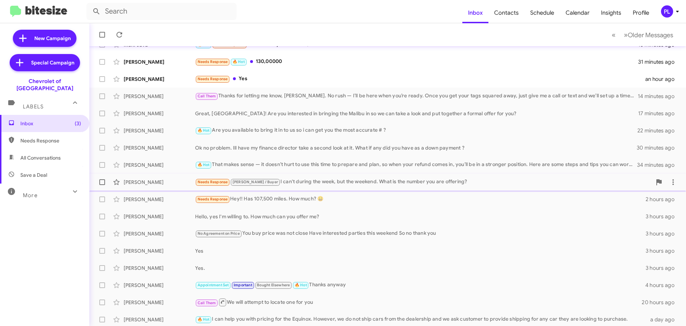
click at [276, 182] on div "Needs Response J.C. / Buyer I can't during the week, but the weekend. What is t…" at bounding box center [423, 182] width 457 height 8
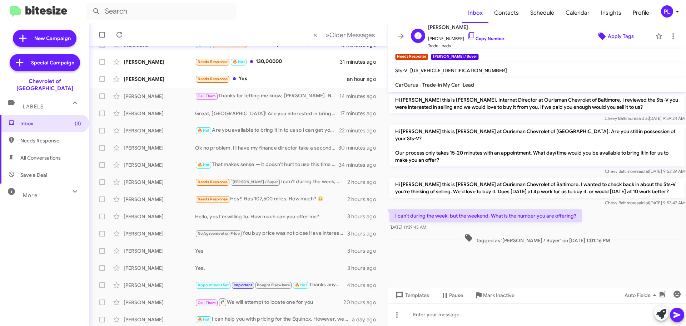
click at [618, 33] on span "Apply Tags" at bounding box center [621, 36] width 26 height 13
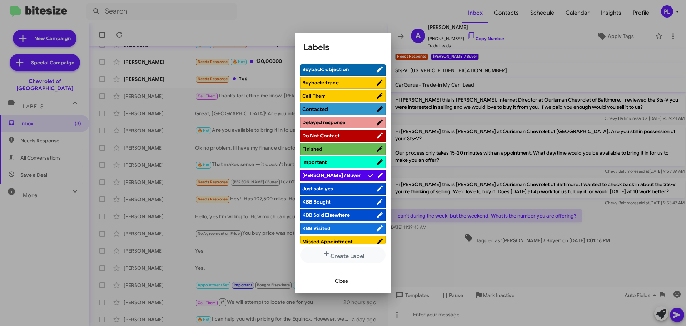
scroll to position [143, 0]
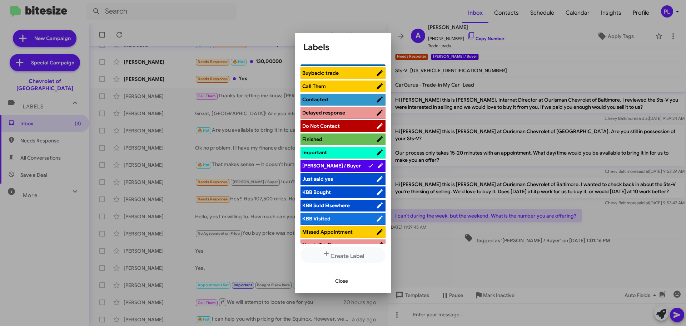
click at [330, 165] on span "J.C. / Buyer" at bounding box center [334, 165] width 65 height 7
click at [377, 162] on icon at bounding box center [380, 165] width 8 height 9
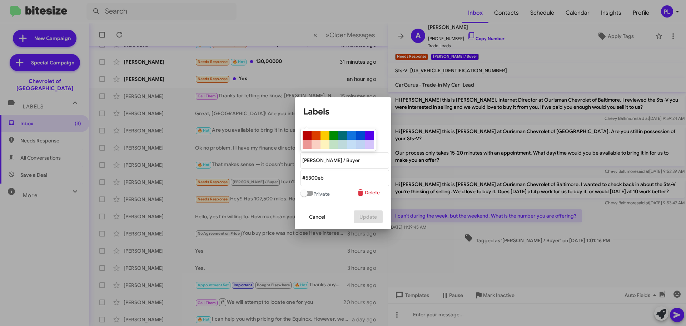
click at [327, 134] on div at bounding box center [325, 135] width 9 height 9
type "#fccb00"
click at [305, 193] on span at bounding box center [304, 192] width 7 height 7
click at [304, 195] on input "checkbox" at bounding box center [304, 195] width 0 height 0
checkbox input "true"
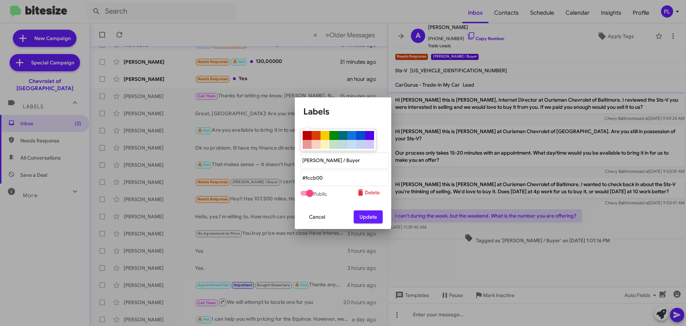
click at [370, 212] on span "Update" at bounding box center [369, 216] width 18 height 13
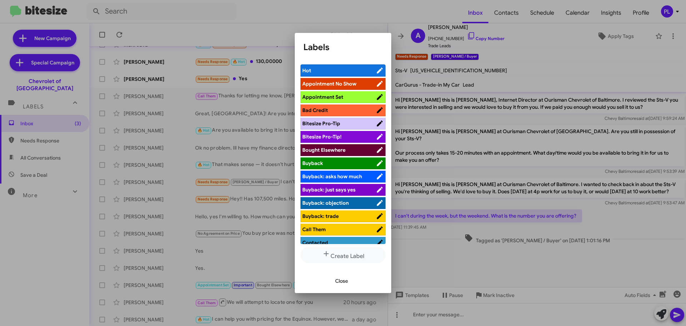
click at [350, 281] on button "Close" at bounding box center [342, 280] width 24 height 13
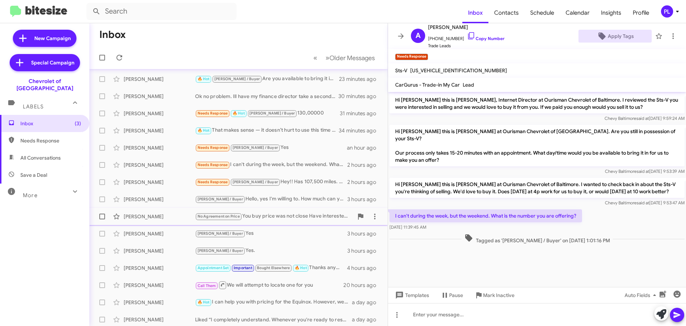
scroll to position [0, 0]
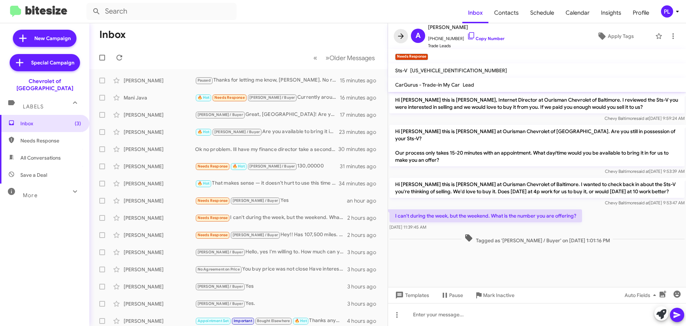
click at [401, 39] on icon at bounding box center [401, 36] width 9 height 9
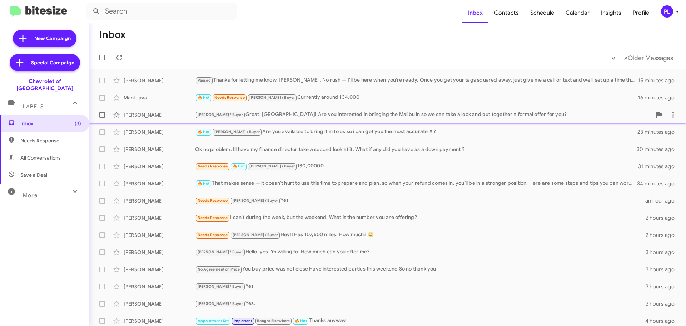
click at [291, 115] on div "J.C. / Buyer Great, India! Are you interested in bringing the Malibu in so we c…" at bounding box center [423, 114] width 457 height 8
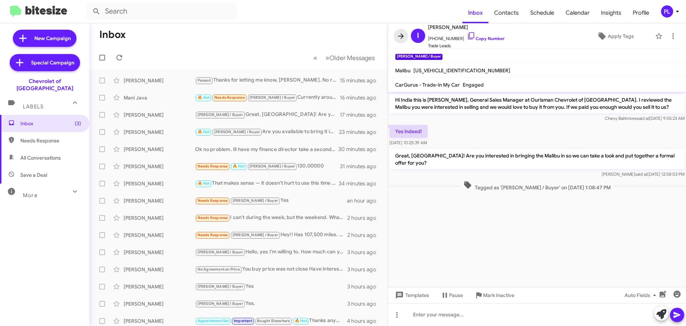
click at [404, 35] on icon at bounding box center [401, 36] width 9 height 9
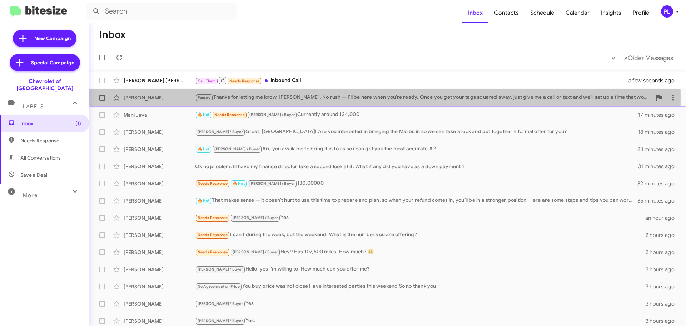
click at [289, 98] on div "Paused Thanks for letting me know, Linda. No rush — I’ll be here when you’re re…" at bounding box center [423, 97] width 457 height 8
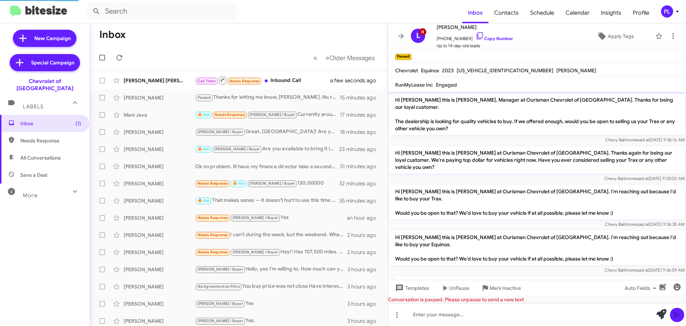
scroll to position [343, 0]
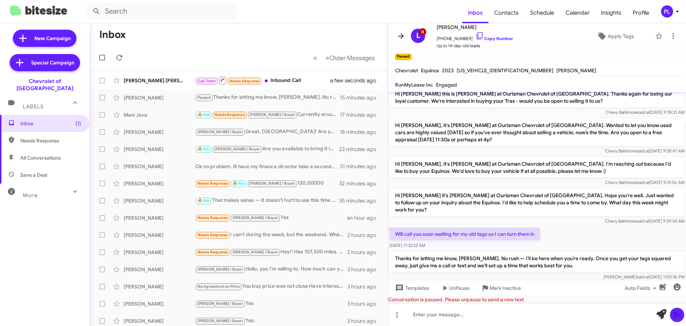
click at [401, 39] on icon at bounding box center [401, 36] width 9 height 9
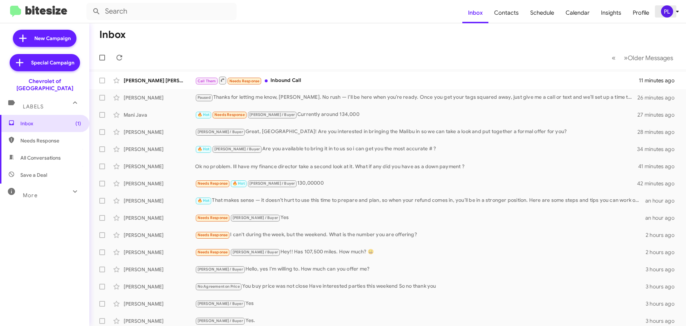
click at [674, 12] on icon at bounding box center [677, 11] width 9 height 9
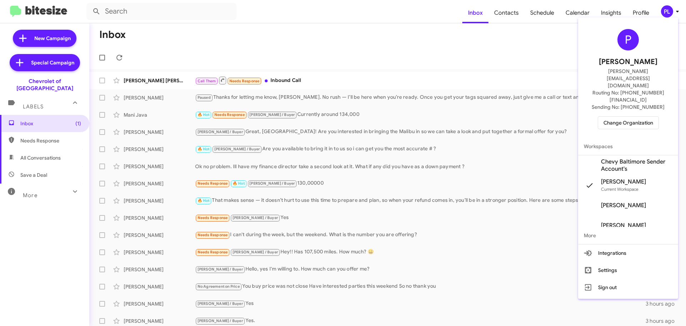
click at [624, 117] on span "Change Organization" at bounding box center [629, 123] width 50 height 12
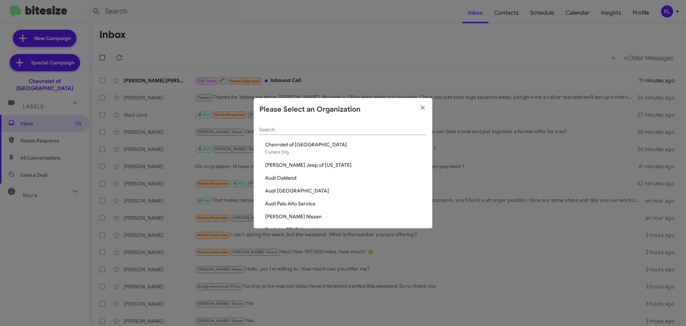
click at [268, 127] on input "Search" at bounding box center [342, 130] width 167 height 6
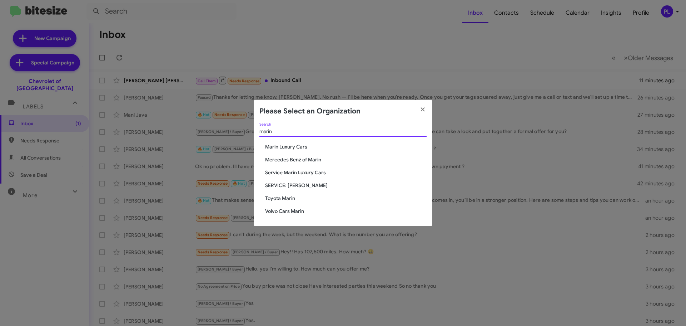
type input "marin"
click at [284, 197] on span "Toyota Marin" at bounding box center [346, 197] width 162 height 7
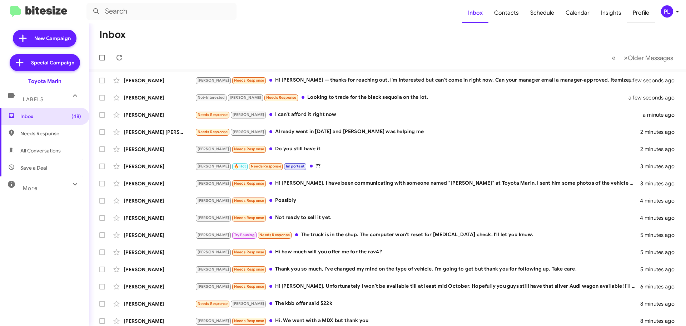
click at [645, 16] on span "Profile" at bounding box center [641, 13] width 28 height 21
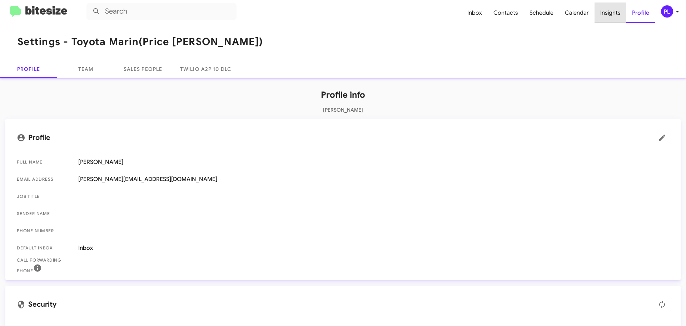
click at [617, 11] on span "Insights" at bounding box center [611, 13] width 32 height 21
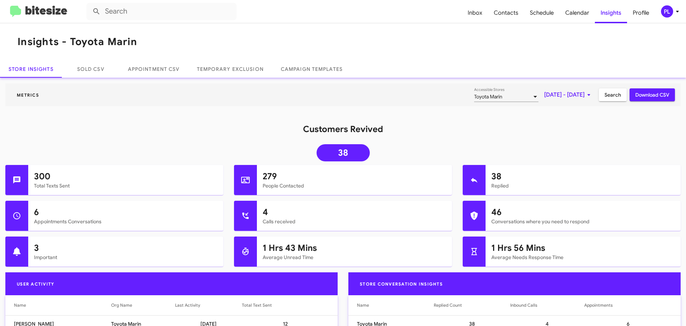
click at [540, 88] on mat-toolbar "Metrics Toyota Marin Accessible Stores [DATE] - [DATE] Search Download CSV" at bounding box center [342, 94] width 675 height 23
click at [544, 97] on span "[DATE] - [DATE]" at bounding box center [568, 94] width 49 height 13
click at [571, 118] on button "Previous month" at bounding box center [570, 119] width 14 height 14
click at [526, 166] on div "2" at bounding box center [526, 165] width 13 height 13
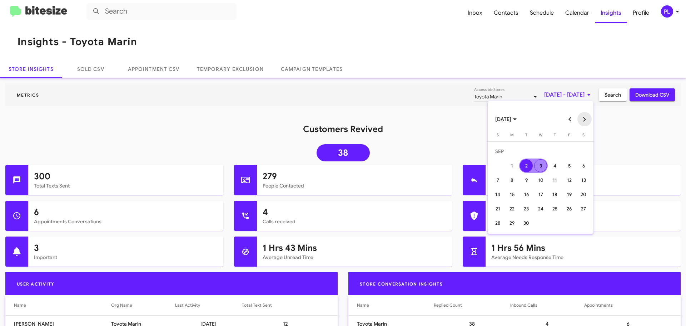
click at [586, 117] on button "Next month" at bounding box center [585, 119] width 14 height 14
click at [556, 148] on div "2" at bounding box center [555, 151] width 13 height 13
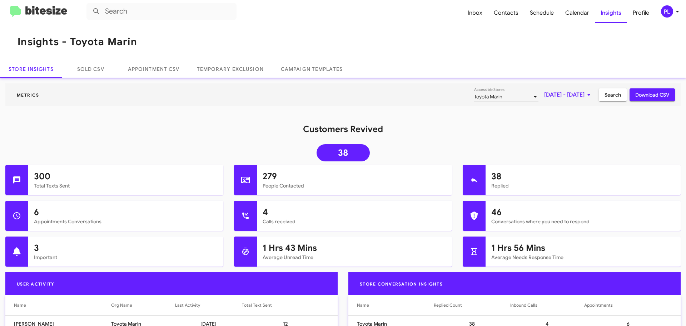
click at [605, 96] on span "Search" at bounding box center [613, 94] width 16 height 13
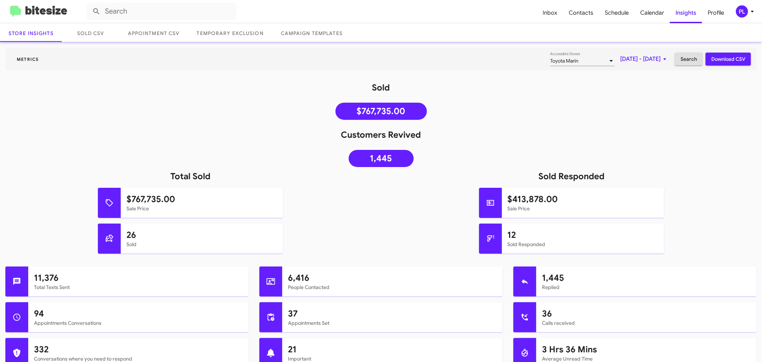
scroll to position [36, 0]
click at [653, 11] on span "Calendar" at bounding box center [652, 13] width 35 height 21
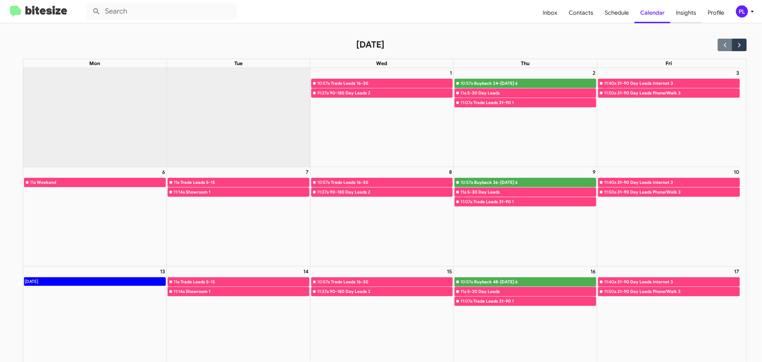
click at [680, 12] on span "Insights" at bounding box center [686, 13] width 32 height 21
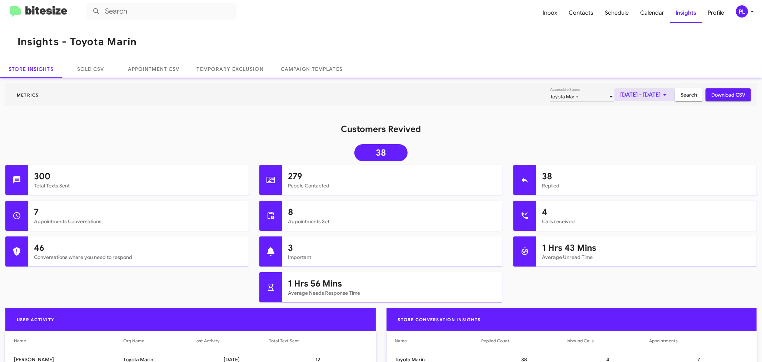
click at [620, 91] on span "[DATE] - [DATE]" at bounding box center [644, 94] width 49 height 13
click at [89, 72] on div at bounding box center [381, 181] width 762 height 362
click at [89, 72] on link "Sold CSV" at bounding box center [90, 68] width 57 height 17
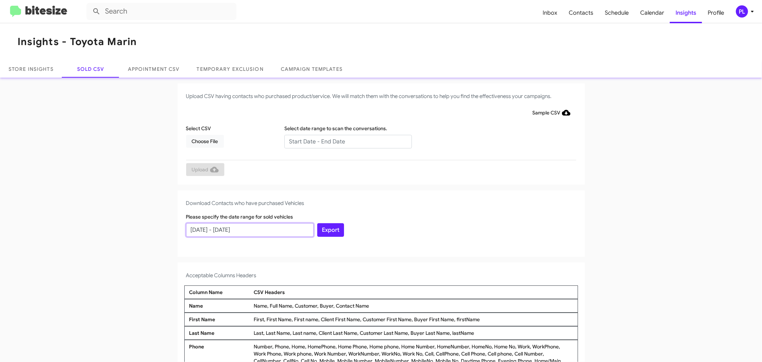
click at [263, 227] on input "[DATE] - [DATE]" at bounding box center [250, 230] width 128 height 14
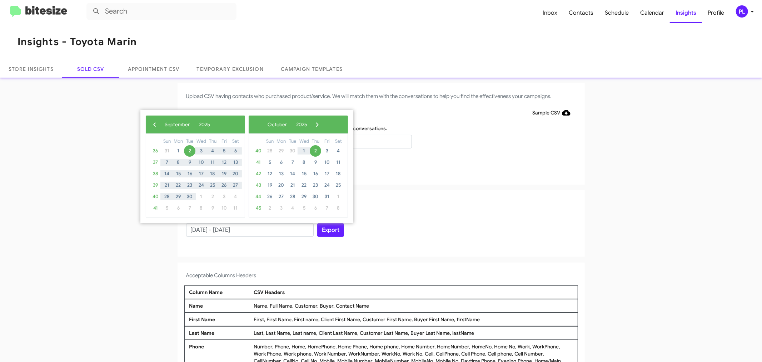
click at [415, 242] on div "Please specify the date range for sold vehicles [DATE] - [DATE] Export" at bounding box center [381, 227] width 394 height 29
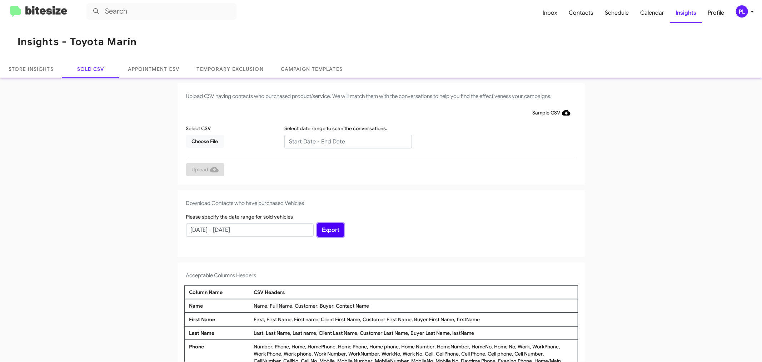
click at [332, 232] on button "Export" at bounding box center [330, 230] width 27 height 14
click at [550, 15] on span "Inbox" at bounding box center [550, 13] width 26 height 21
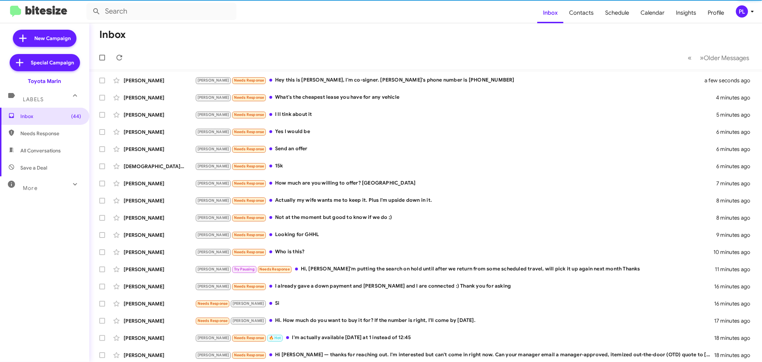
click at [47, 187] on div "More" at bounding box center [38, 184] width 64 height 13
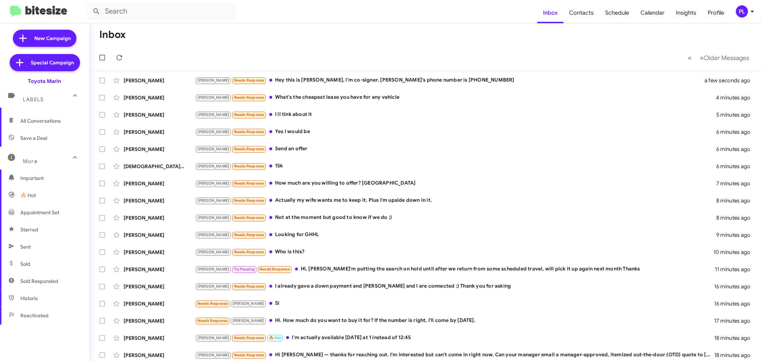
scroll to position [79, 0]
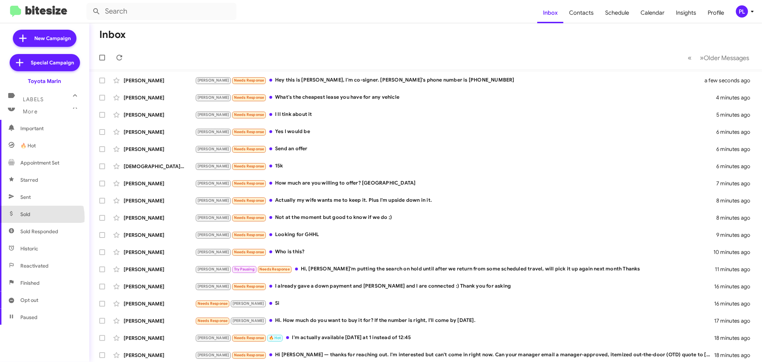
click at [33, 217] on span "Sold" at bounding box center [44, 214] width 89 height 17
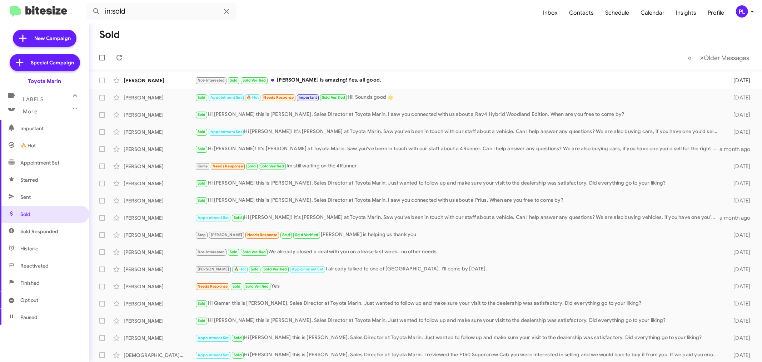
click at [29, 238] on span "Sold Responded" at bounding box center [44, 231] width 89 height 17
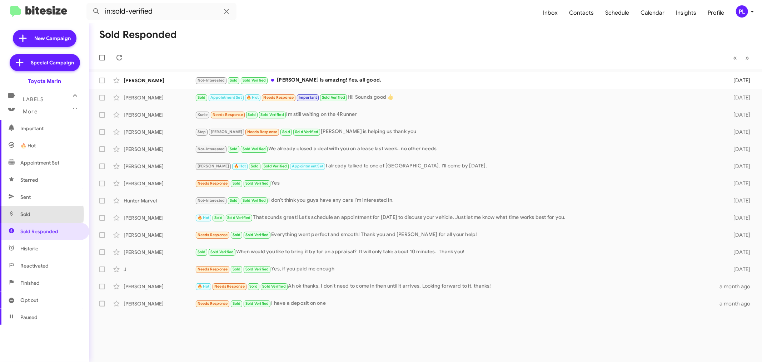
click at [28, 214] on span "Sold" at bounding box center [25, 214] width 10 height 7
type input "in:sold"
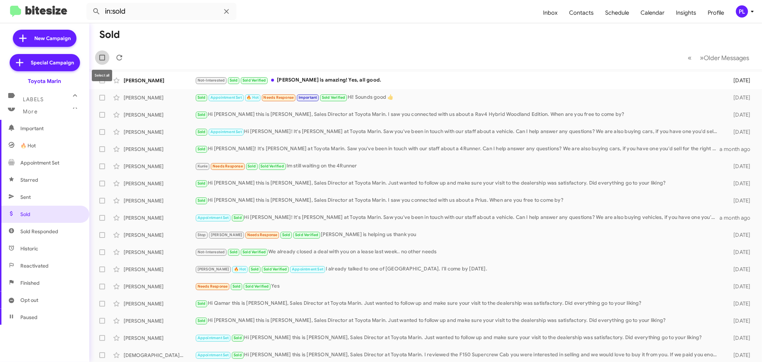
click at [101, 59] on span at bounding box center [102, 58] width 6 height 6
click at [102, 60] on input "checkbox" at bounding box center [102, 60] width 0 height 0
checkbox input "true"
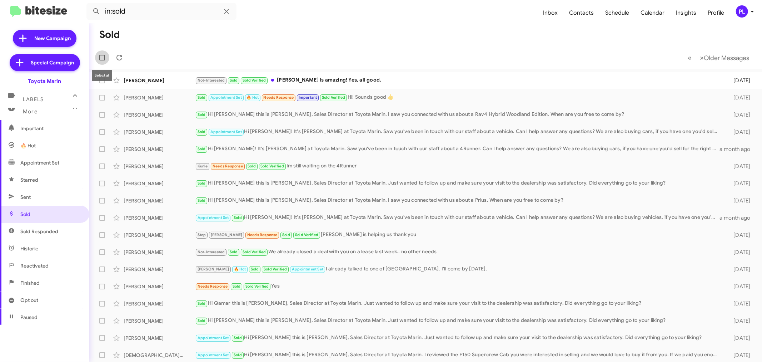
checkbox input "true"
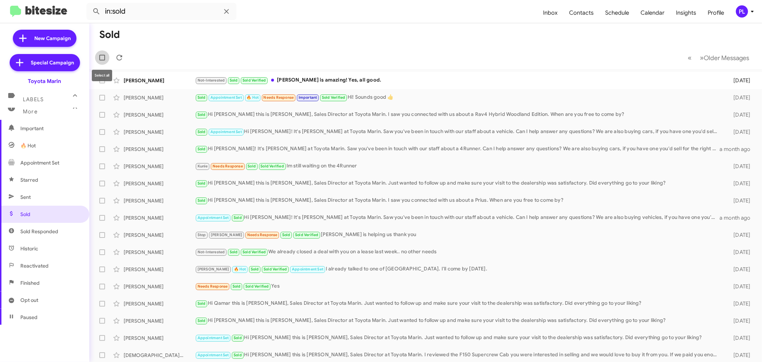
checkbox input "true"
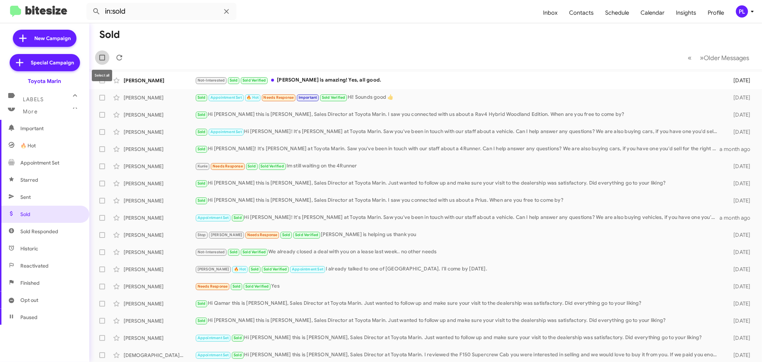
checkbox input "true"
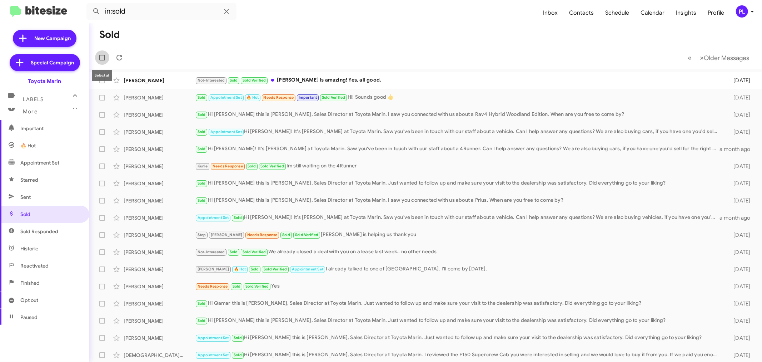
checkbox input "true"
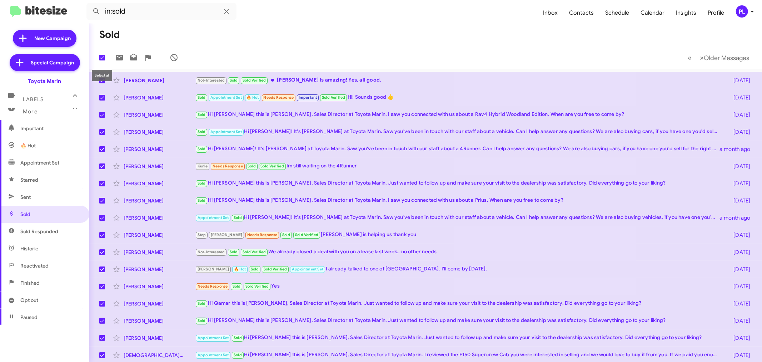
click at [102, 56] on span at bounding box center [102, 58] width 6 height 6
click at [102, 60] on input "checkbox" at bounding box center [102, 60] width 0 height 0
checkbox input "false"
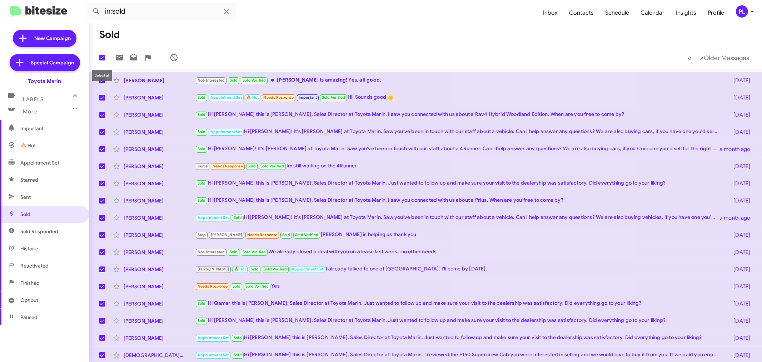
checkbox input "false"
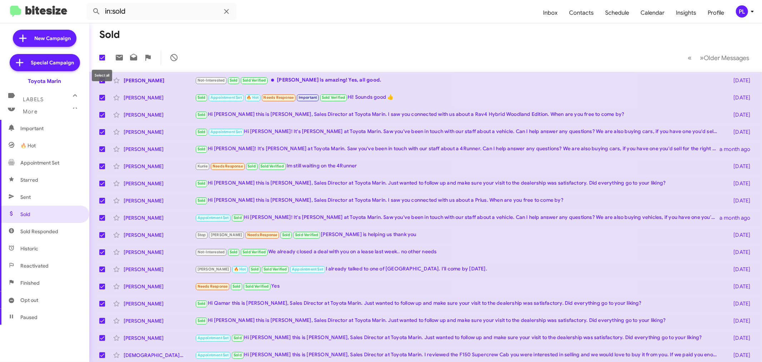
checkbox input "false"
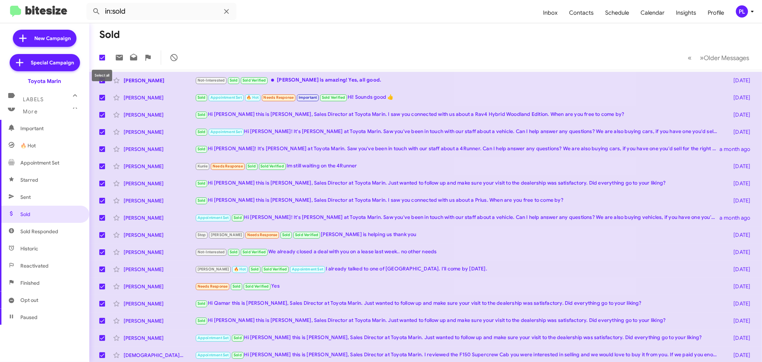
checkbox input "false"
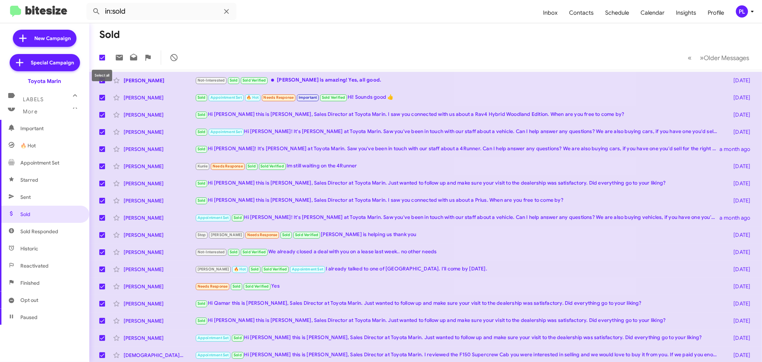
checkbox input "false"
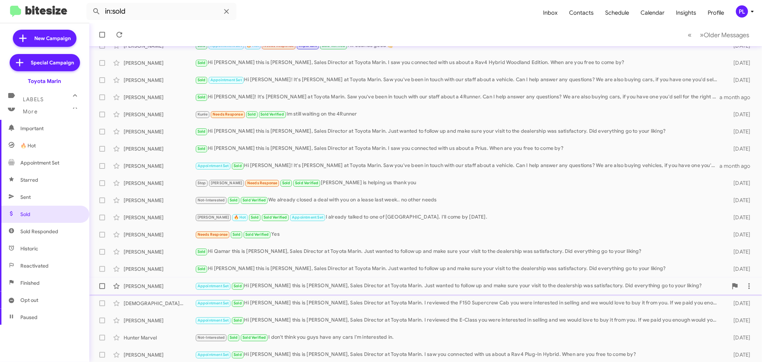
scroll to position [53, 0]
click at [683, 13] on span "Insights" at bounding box center [686, 13] width 32 height 21
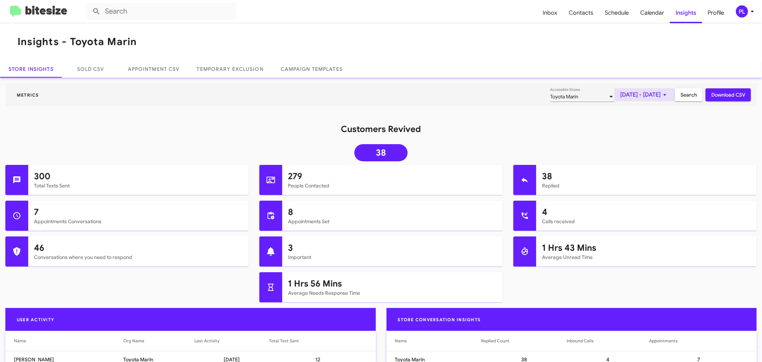
click at [630, 93] on span "[DATE] - [DATE]" at bounding box center [644, 94] width 49 height 13
click at [644, 119] on button "Previous month" at bounding box center [646, 119] width 14 height 14
click at [602, 165] on div "2" at bounding box center [602, 165] width 13 height 13
click at [662, 120] on button "Next month" at bounding box center [660, 119] width 14 height 14
click at [633, 151] on div "2" at bounding box center [630, 151] width 13 height 13
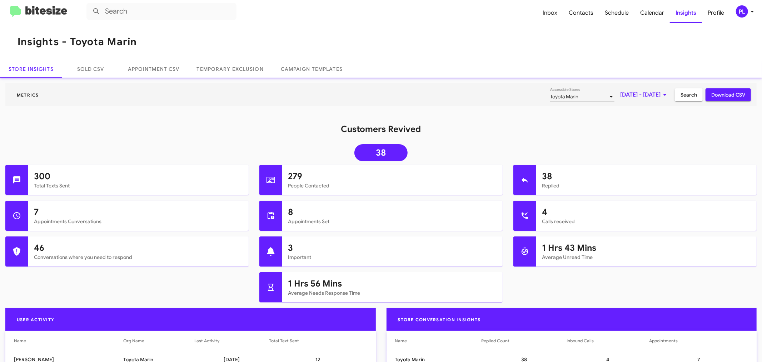
click at [686, 92] on span "Search" at bounding box center [689, 94] width 16 height 13
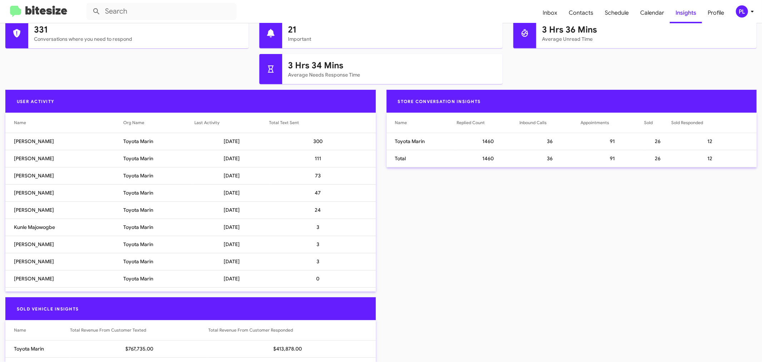
scroll to position [357, 0]
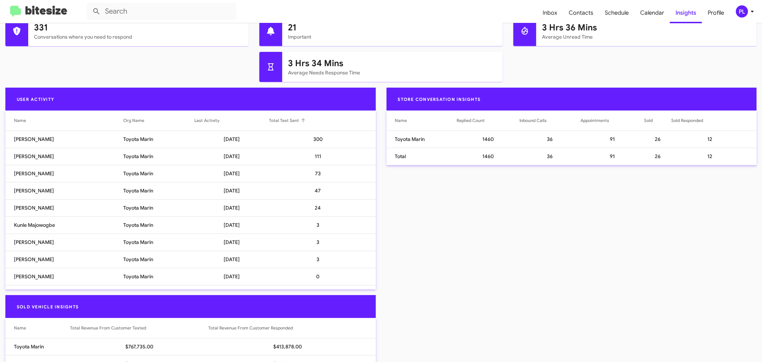
click at [303, 120] on div at bounding box center [304, 119] width 2 height 2
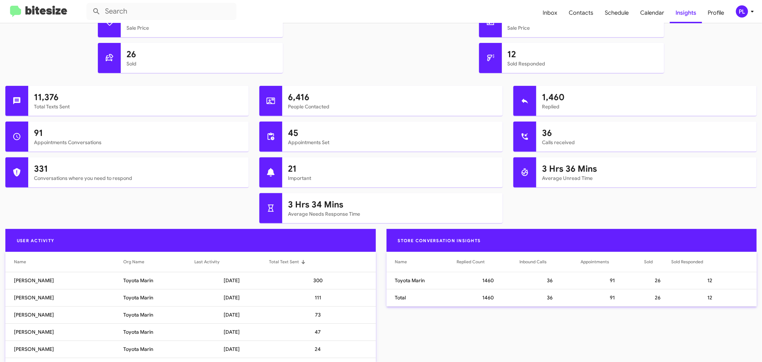
scroll to position [87, 0]
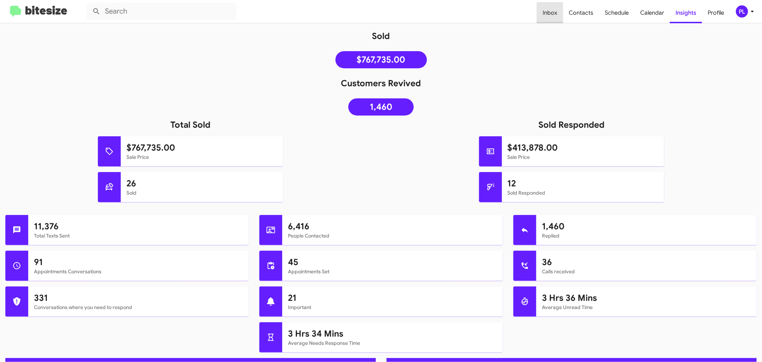
click at [554, 16] on span "Inbox" at bounding box center [550, 13] width 26 height 21
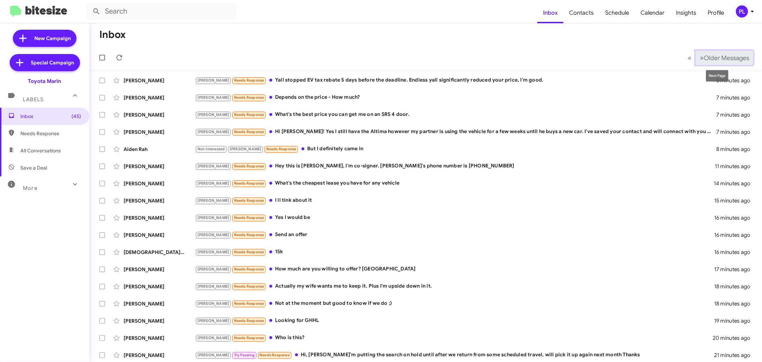
click at [686, 61] on span "Older Messages" at bounding box center [726, 58] width 45 height 8
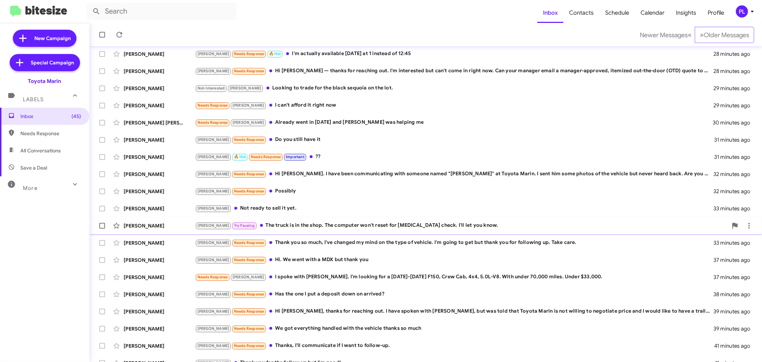
scroll to position [53, 0]
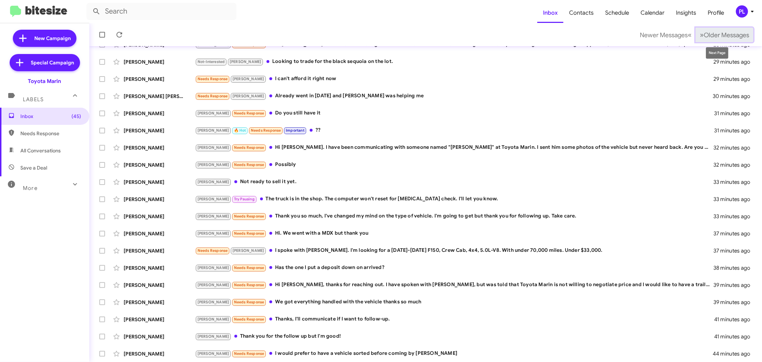
click at [686, 38] on span "Older Messages" at bounding box center [726, 35] width 45 height 8
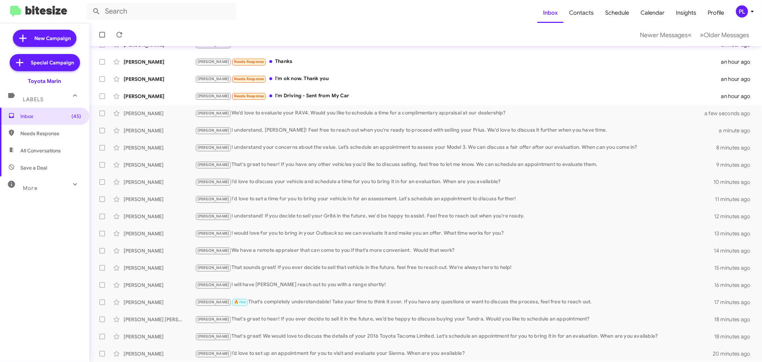
click at [56, 190] on div "More" at bounding box center [38, 184] width 64 height 13
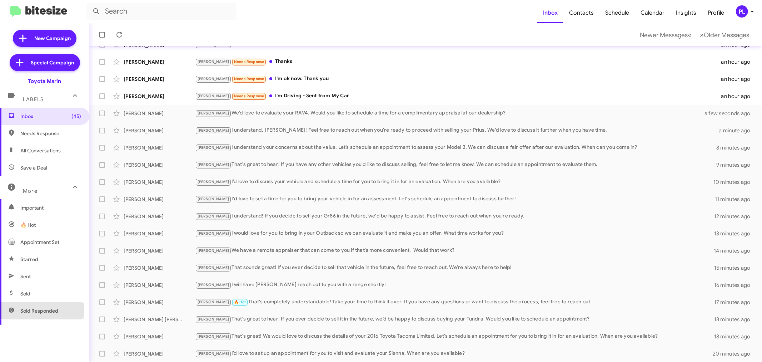
click at [37, 309] on span "Sold Responded" at bounding box center [39, 310] width 38 height 7
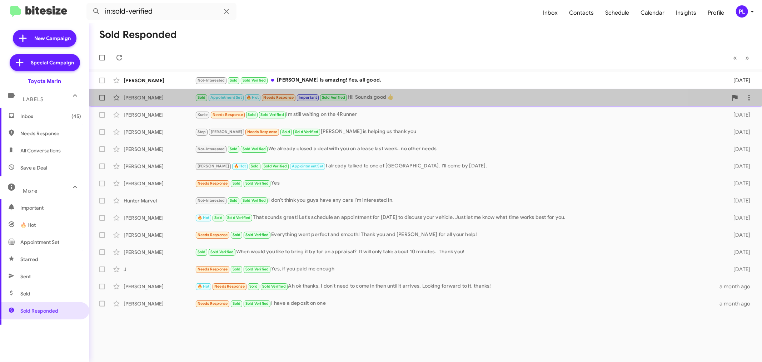
click at [362, 95] on div "Sold Appointment Set 🔥 Hot Needs Response Important Sold Verified Hi! Sounds go…" at bounding box center [461, 97] width 533 height 8
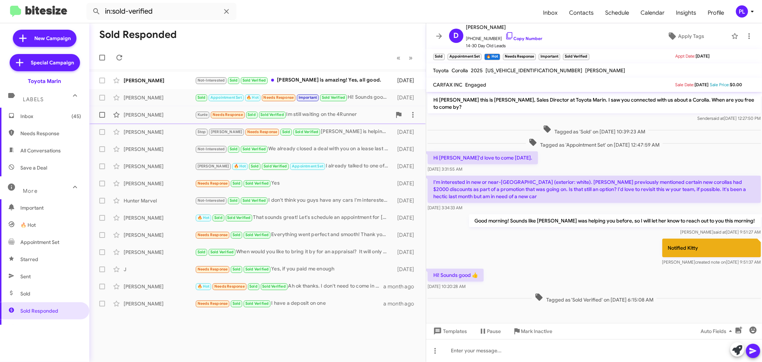
click at [338, 119] on div "[PERSON_NAME] [PERSON_NAME] Needs Response Sold Sold Verified Im still waiting …" at bounding box center [257, 115] width 325 height 14
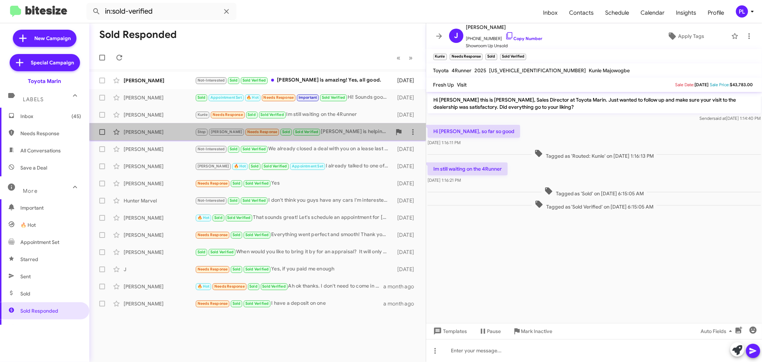
click at [327, 128] on div "Stop [PERSON_NAME] Needs Response Sold Sold Verified [PERSON_NAME] is helping u…" at bounding box center [293, 132] width 197 height 8
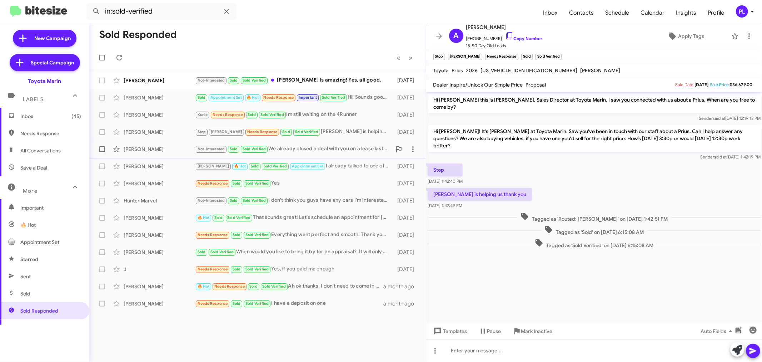
click at [327, 144] on div "[PERSON_NAME] Not-Interested Sold Sold Verified We already closed a deal with y…" at bounding box center [257, 149] width 325 height 14
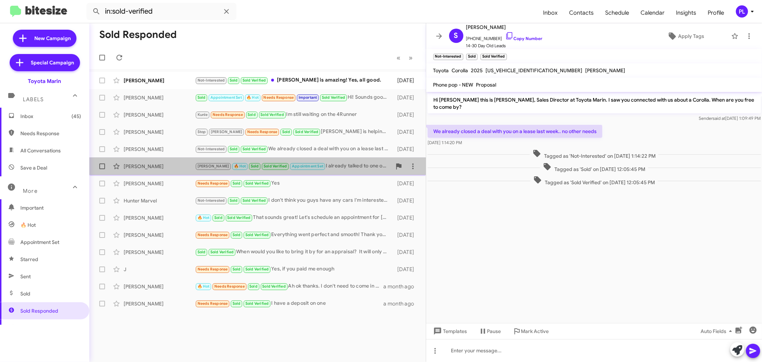
click at [323, 158] on span "[PERSON_NAME] [PERSON_NAME] 🔥 Hot Sold Sold Verified Appointment Set I already …" at bounding box center [257, 166] width 337 height 17
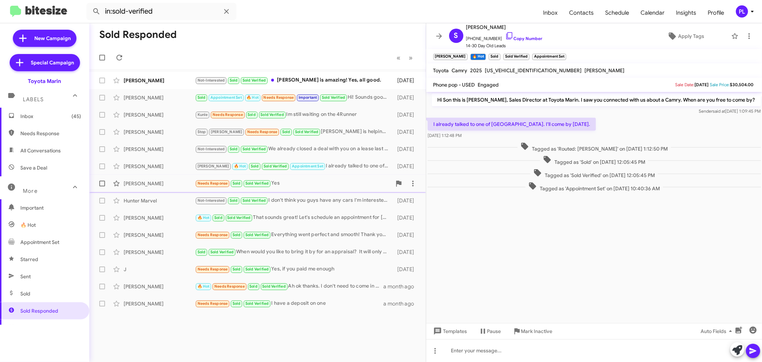
click at [302, 180] on div "Needs Response Sold Sold Verified Yes" at bounding box center [293, 183] width 197 height 8
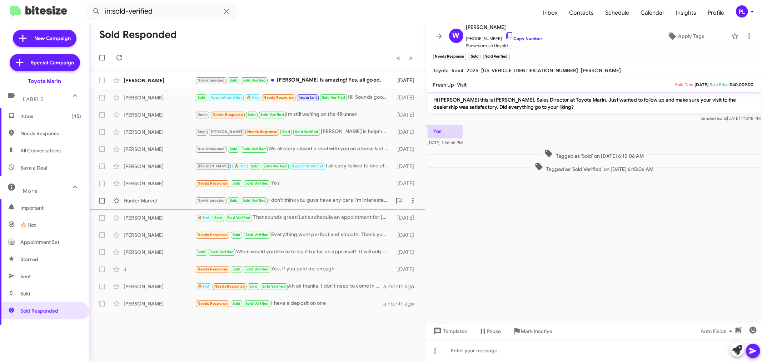
click at [303, 193] on div "Hunter Marvel Not-Interested Sold Sold Verified I don't think you guys have any…" at bounding box center [257, 200] width 325 height 14
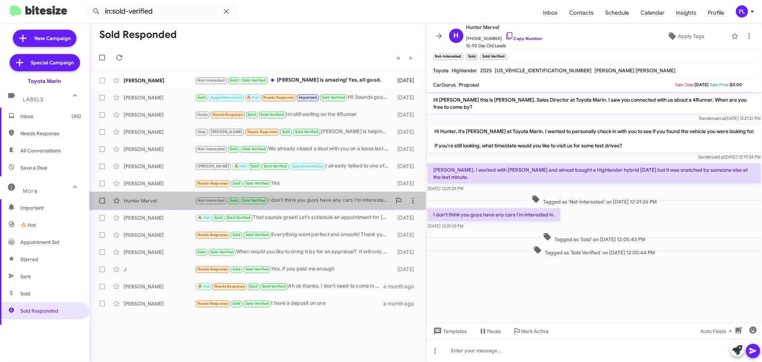
click at [303, 203] on div "Not-Interested Sold Sold Verified I don't think you guys have any cars I'm inte…" at bounding box center [293, 200] width 197 height 8
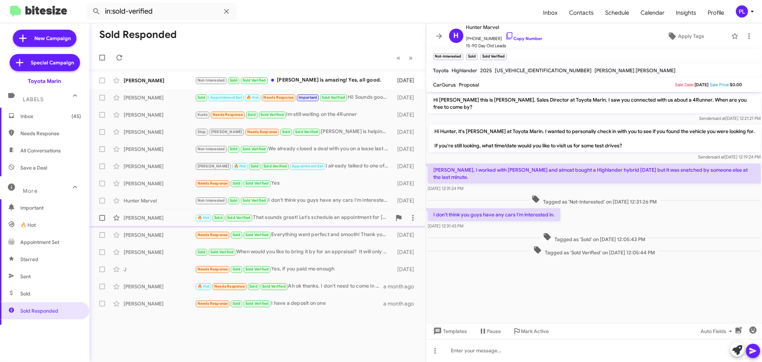
click at [301, 217] on div "🔥 Hot Sold Sold Verified That sounds great! Let's schedule an appointment for […" at bounding box center [293, 217] width 197 height 8
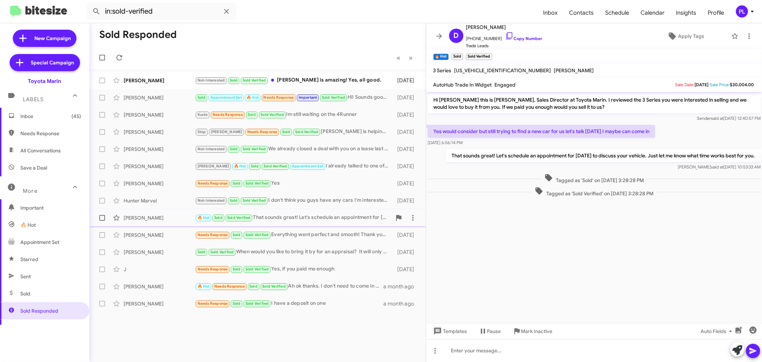
click at [315, 223] on div "[PERSON_NAME] 🔥 Hot Sold Sold Verified That sounds great! Let's schedule an app…" at bounding box center [257, 218] width 325 height 14
click at [325, 238] on div "Needs Response Sold Sold Verified Everything went perfect and smooth! Thank you…" at bounding box center [293, 235] width 197 height 8
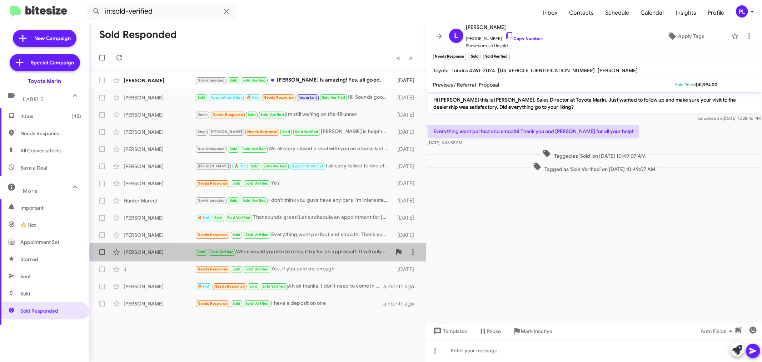
click at [327, 251] on div "Sold Sold Verified When would you like to bring it by for an appraisal? It will…" at bounding box center [293, 252] width 197 height 8
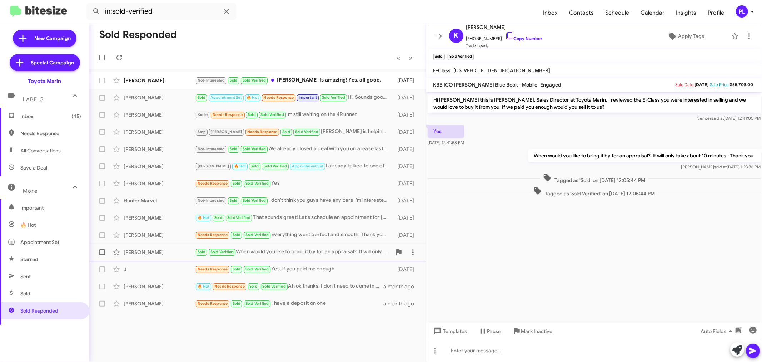
click at [338, 254] on div "Sold Sold Verified When would you like to bring it by for an appraisal? It will…" at bounding box center [293, 252] width 197 height 8
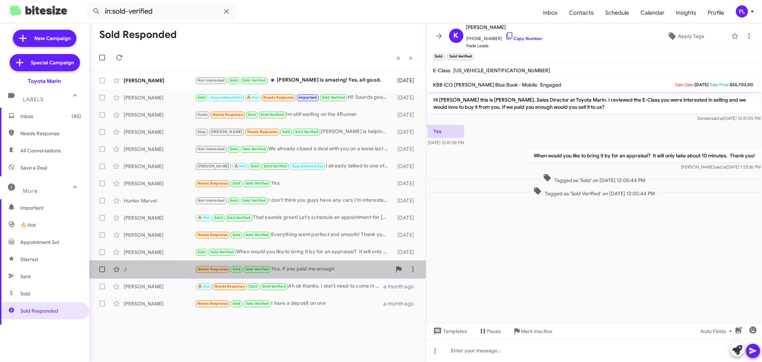
click at [309, 272] on div "Needs Response Sold Sold Verified Yes, if you paid me enough" at bounding box center [293, 269] width 197 height 8
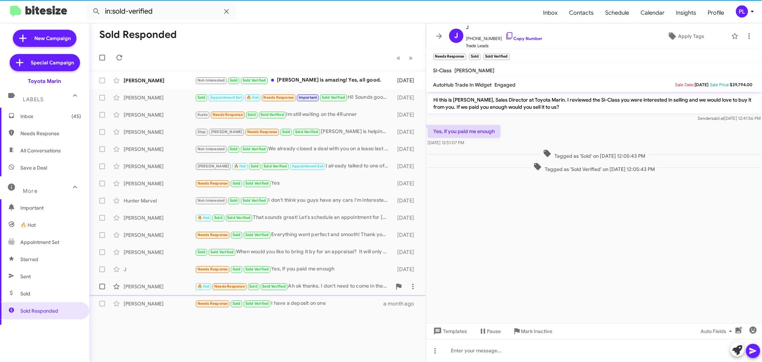
click at [317, 288] on div "🔥 Hot Needs Response Sold Sold Verified Ah ok thanks. I don't need to come in t…" at bounding box center [293, 286] width 197 height 8
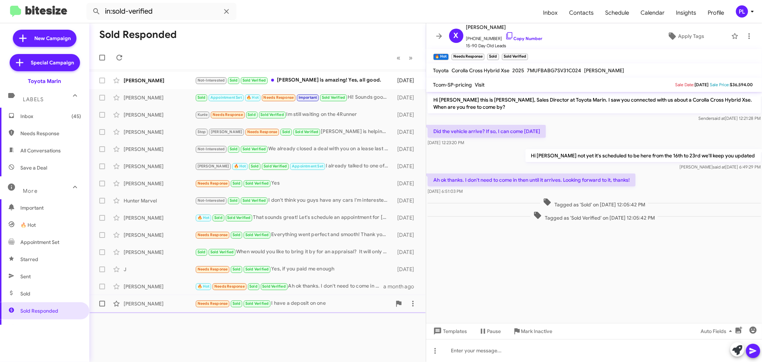
click at [311, 296] on div "[PERSON_NAME] Needs Response Sold Sold Verified I have a deposit on one a month…" at bounding box center [257, 303] width 325 height 14
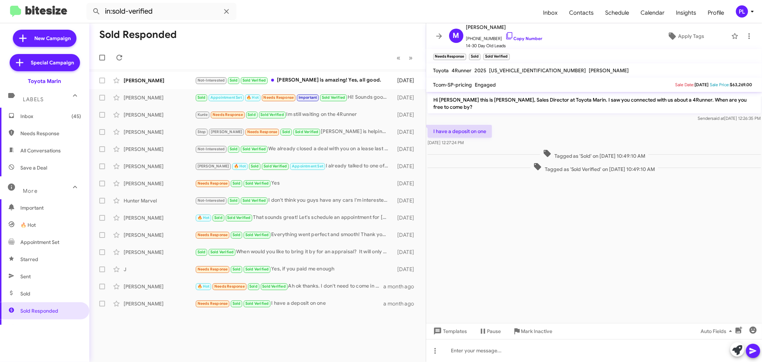
click at [40, 153] on span "All Conversations" at bounding box center [40, 150] width 40 height 7
type input "in:all-conversations"
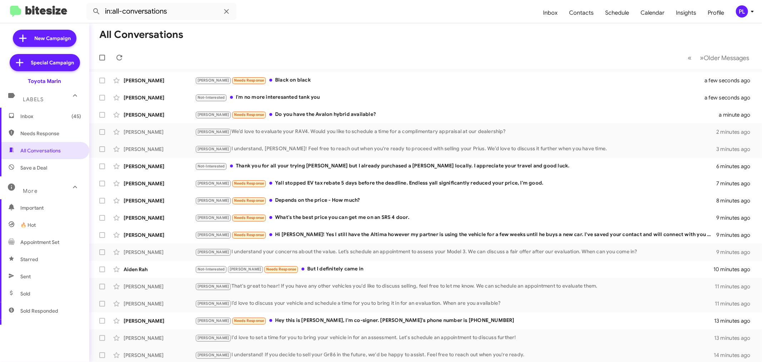
click at [41, 114] on span "Inbox (45)" at bounding box center [50, 116] width 61 height 7
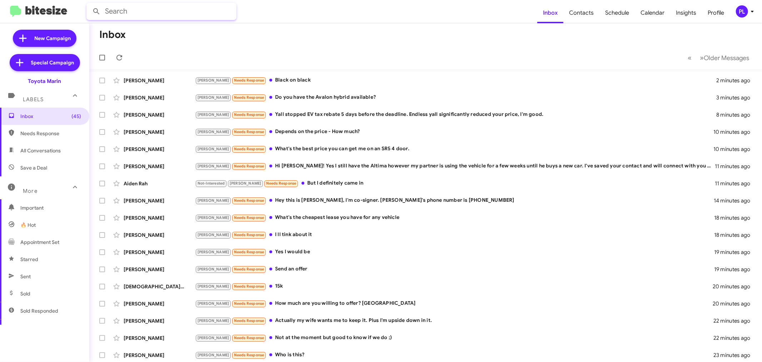
click at [191, 8] on input "text" at bounding box center [161, 11] width 150 height 17
type input "[PERSON_NAME]"
click at [89, 4] on button at bounding box center [96, 11] width 14 height 14
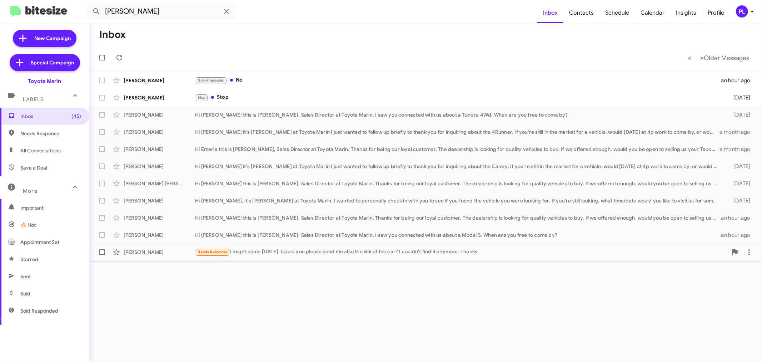
click at [259, 248] on div "Needs Response I might come [DATE]. Could you please send me also the link of t…" at bounding box center [461, 252] width 533 height 8
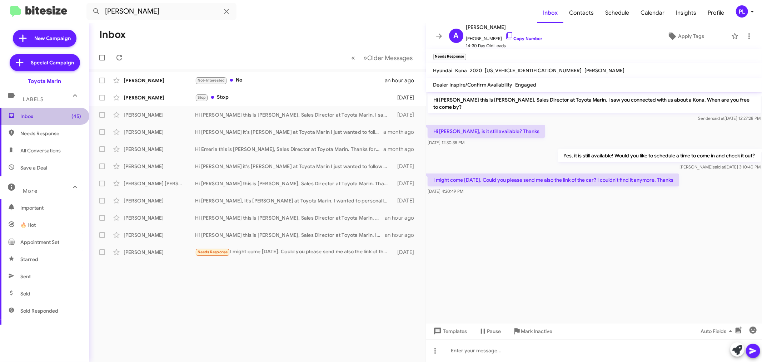
click at [59, 113] on span "Inbox (45)" at bounding box center [50, 116] width 61 height 7
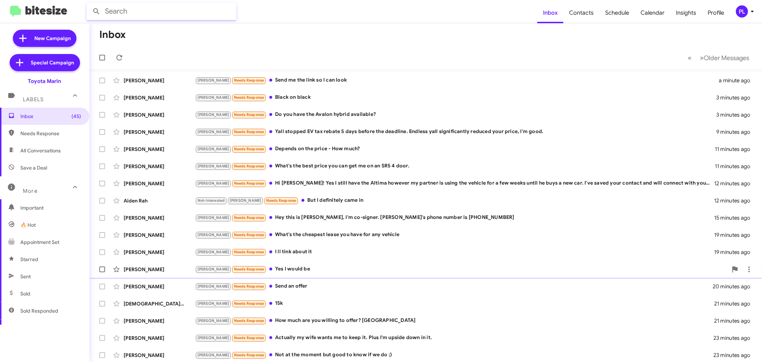
scroll to position [53, 0]
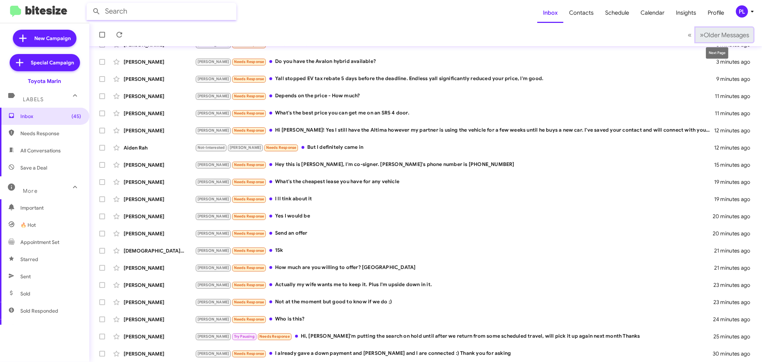
click at [686, 33] on span "Older Messages" at bounding box center [726, 35] width 45 height 8
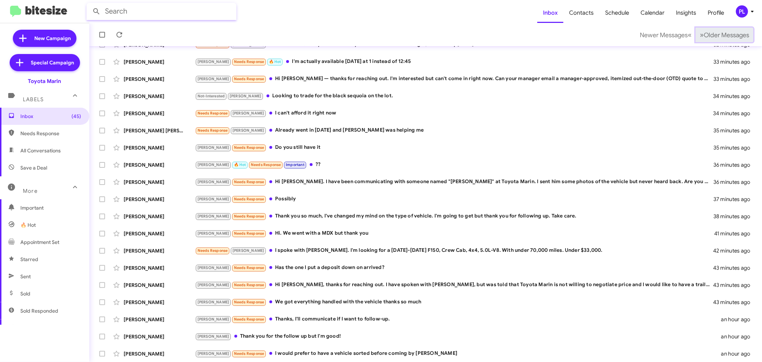
click at [686, 33] on span "Older Messages" at bounding box center [726, 35] width 45 height 8
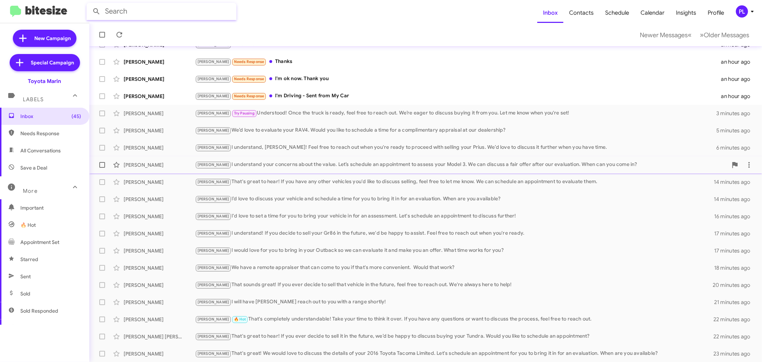
click at [252, 161] on div "[PERSON_NAME] I understand your concerns about the value. Let’s schedule an app…" at bounding box center [461, 164] width 533 height 8
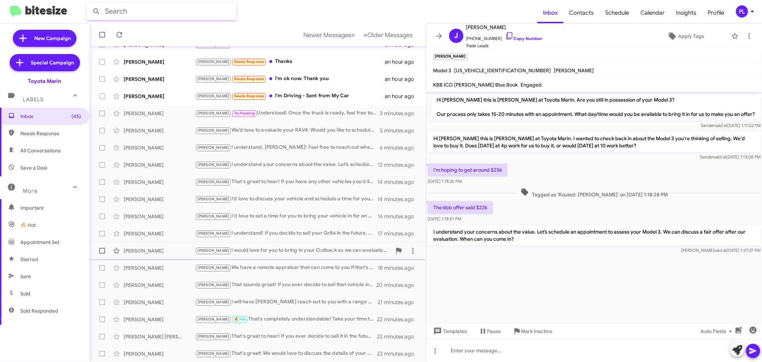
click at [283, 245] on div "[PERSON_NAME] [PERSON_NAME] I would love for you to bring in your Outback so we…" at bounding box center [257, 250] width 325 height 14
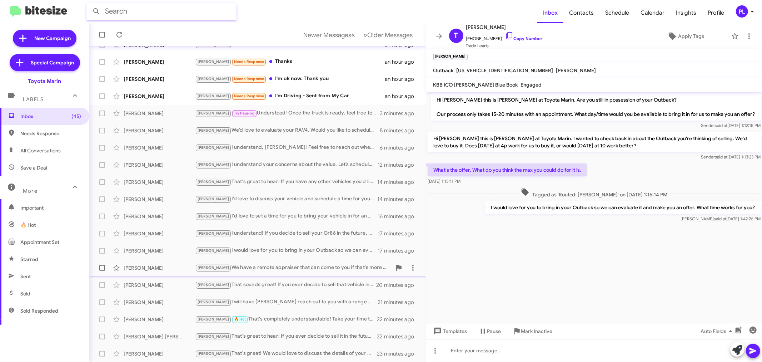
click at [282, 267] on div "[PERSON_NAME] We have a remote appraiser that can come to you if that's more co…" at bounding box center [293, 267] width 197 height 8
click at [441, 325] on icon at bounding box center [438, 331] width 9 height 9
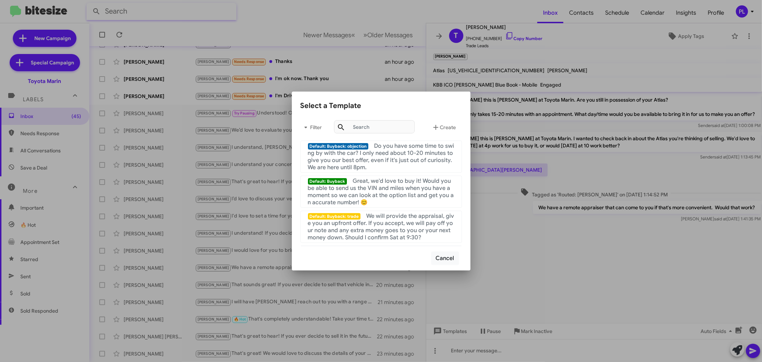
scroll to position [238, 0]
click at [347, 9] on div at bounding box center [381, 181] width 762 height 362
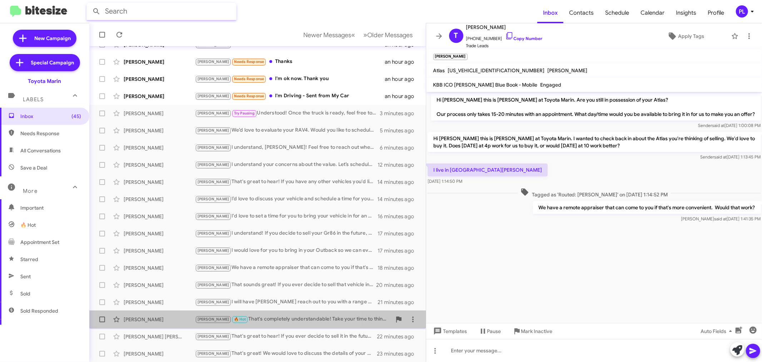
click at [268, 320] on div "[PERSON_NAME] 🔥 Hot That's completely understandable! Take your time to think i…" at bounding box center [293, 319] width 197 height 8
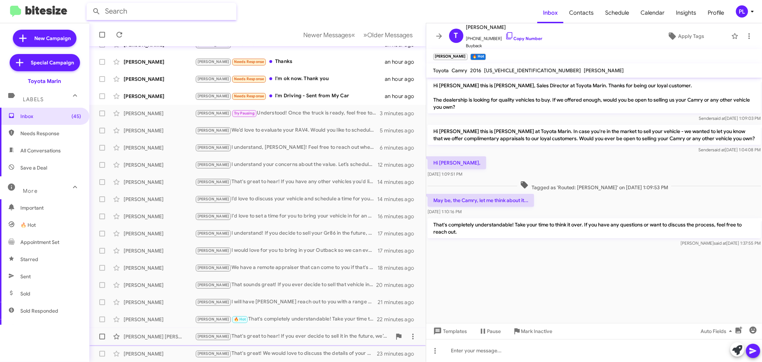
click at [269, 325] on div "[PERSON_NAME] That's great to hear! If you ever decide to sell it in the future…" at bounding box center [293, 336] width 197 height 8
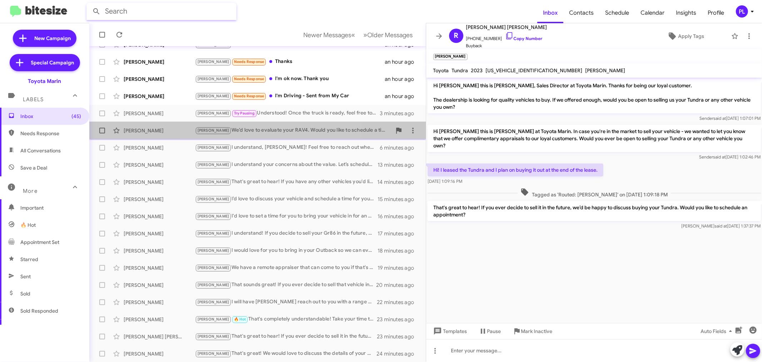
click at [274, 130] on div "[PERSON_NAME] We’d love to evaluate your RAV4. Would you like to schedule a tim…" at bounding box center [293, 130] width 197 height 8
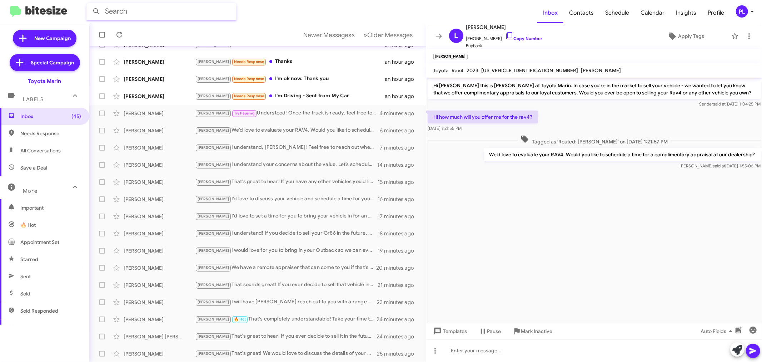
click at [436, 35] on icon at bounding box center [439, 36] width 9 height 9
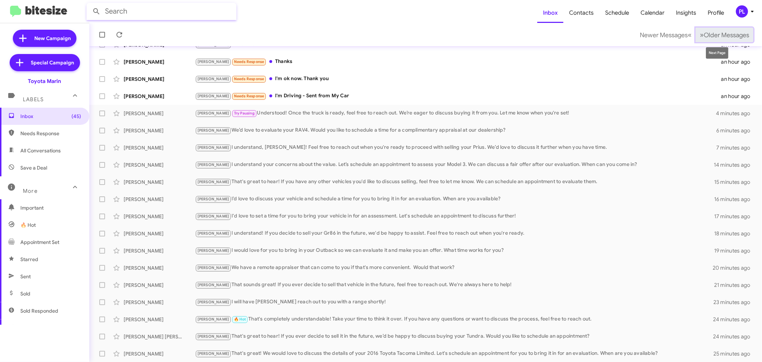
click at [686, 39] on span "Older Messages" at bounding box center [726, 35] width 45 height 8
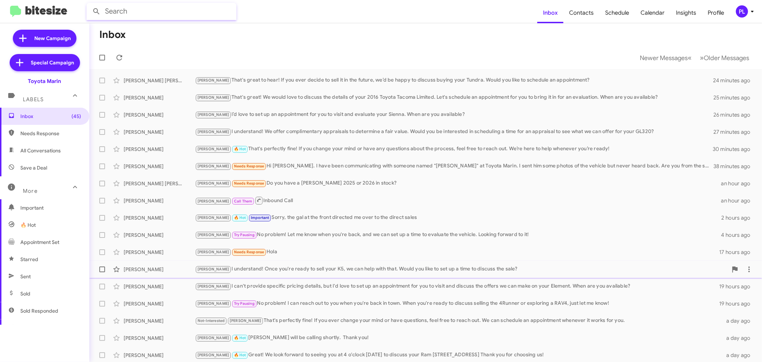
click at [225, 267] on div "[PERSON_NAME] I understand! Once you're ready to sell your K5, we can help with…" at bounding box center [461, 269] width 533 height 8
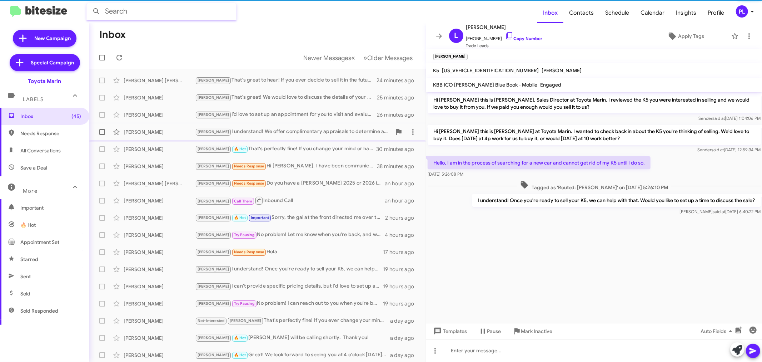
click at [267, 130] on div "[PERSON_NAME] I understand! We offer complimentary appraisals to determine a fa…" at bounding box center [293, 132] width 197 height 8
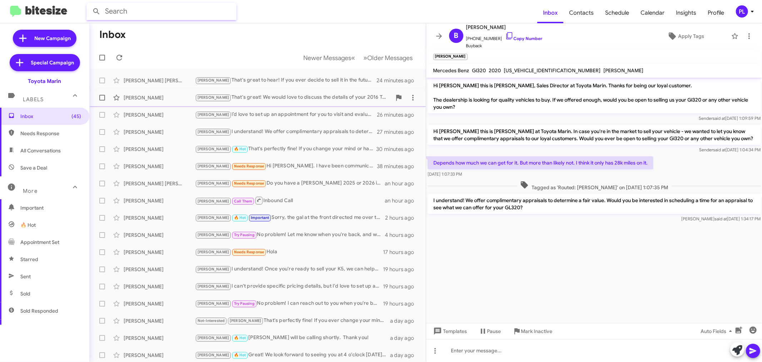
click at [298, 99] on div "[PERSON_NAME] That's great! We would love to discuss the details of your 2016 T…" at bounding box center [293, 97] width 197 height 8
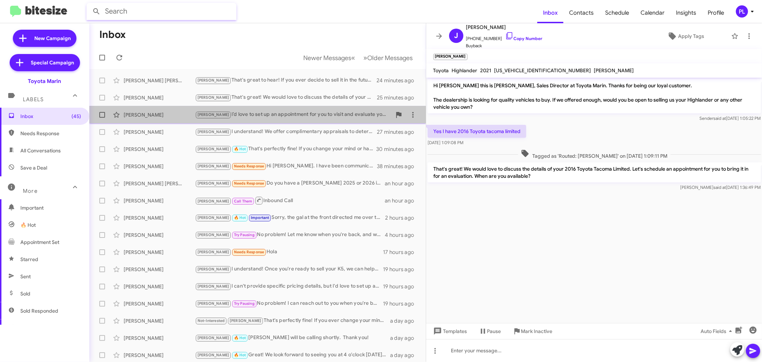
click at [305, 117] on div "[PERSON_NAME]’d love to set up an appointment for you to visit and evaluate you…" at bounding box center [293, 114] width 197 height 8
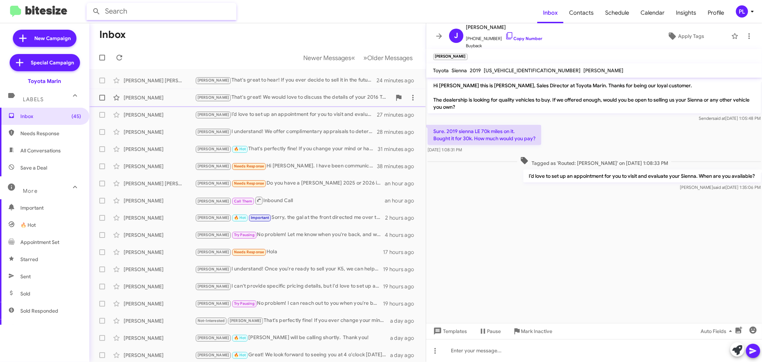
click at [297, 99] on div "[PERSON_NAME] That's great! We would love to discuss the details of your 2016 T…" at bounding box center [293, 97] width 197 height 8
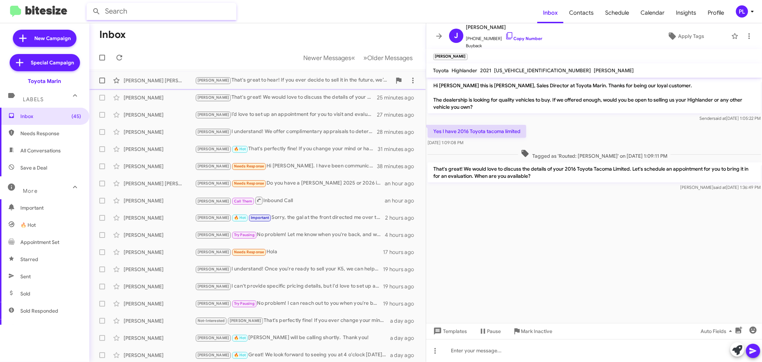
click at [305, 87] on div "[PERSON_NAME] [PERSON_NAME] That's great to hear! If you ever decide to sell it…" at bounding box center [257, 80] width 325 height 14
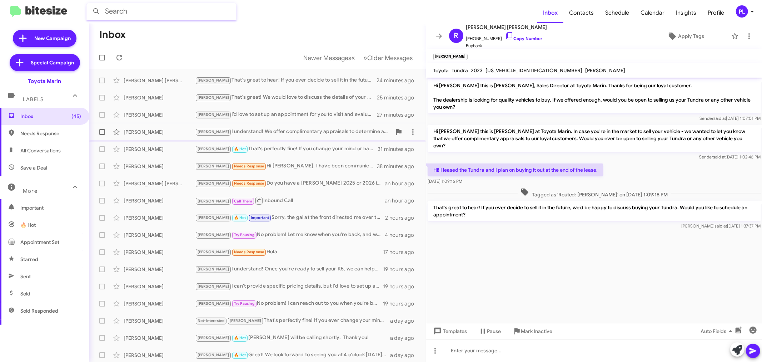
click at [313, 134] on div "[PERSON_NAME] I understand! We offer complimentary appraisals to determine a fa…" at bounding box center [293, 132] width 197 height 8
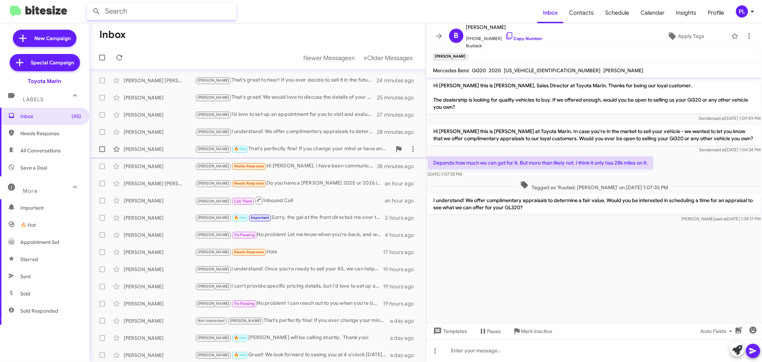
scroll to position [53, 0]
